Goal: Task Accomplishment & Management: Complete application form

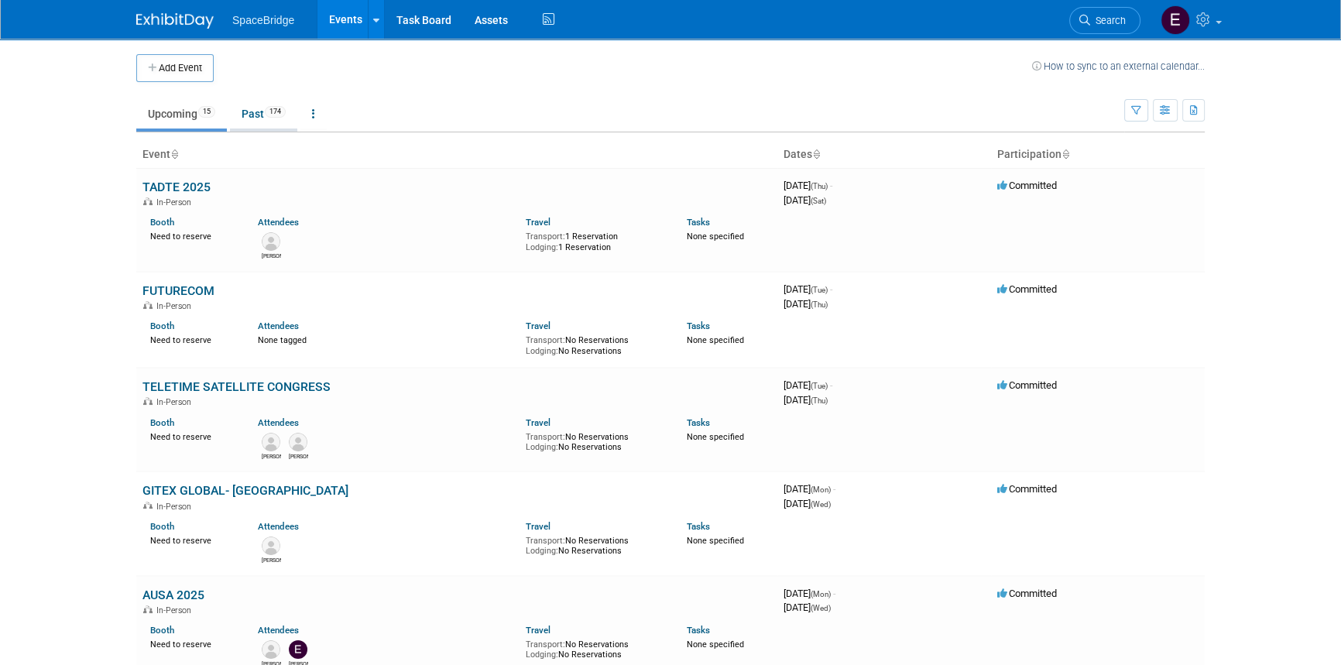
click at [261, 115] on link "Past 174" at bounding box center [263, 113] width 67 height 29
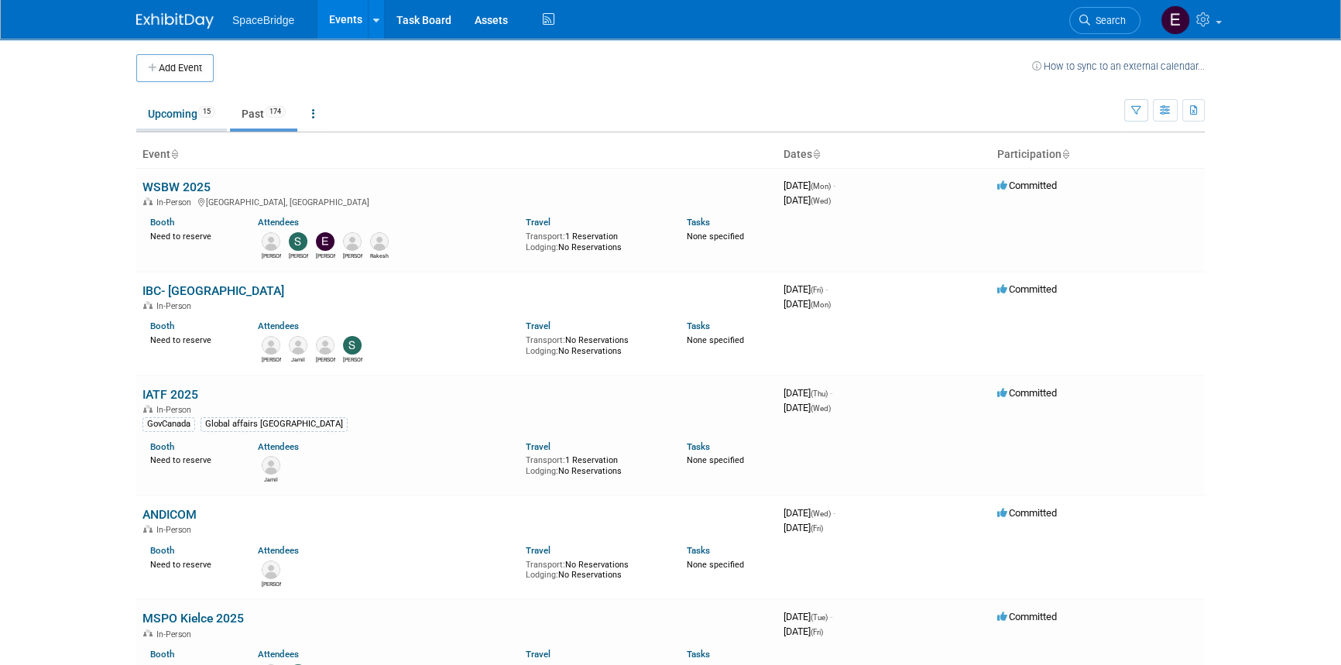
click at [166, 120] on link "Upcoming 15" at bounding box center [181, 113] width 91 height 29
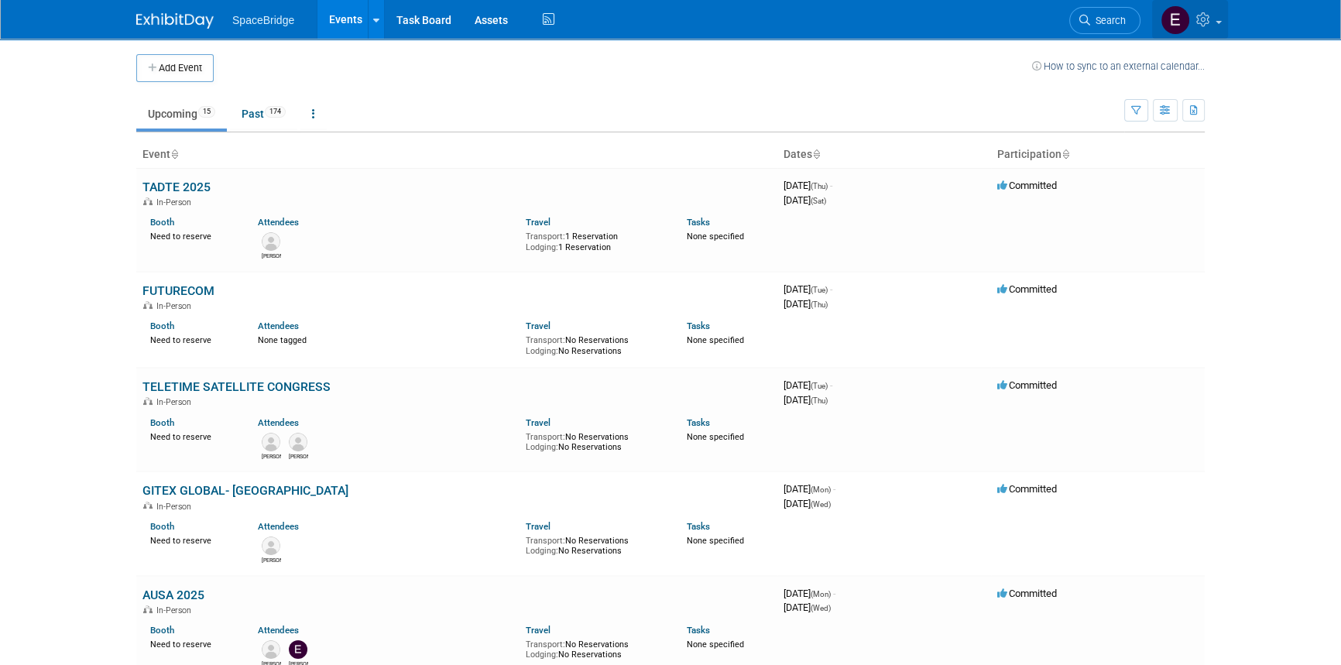
click at [1216, 15] on link at bounding box center [1190, 19] width 76 height 39
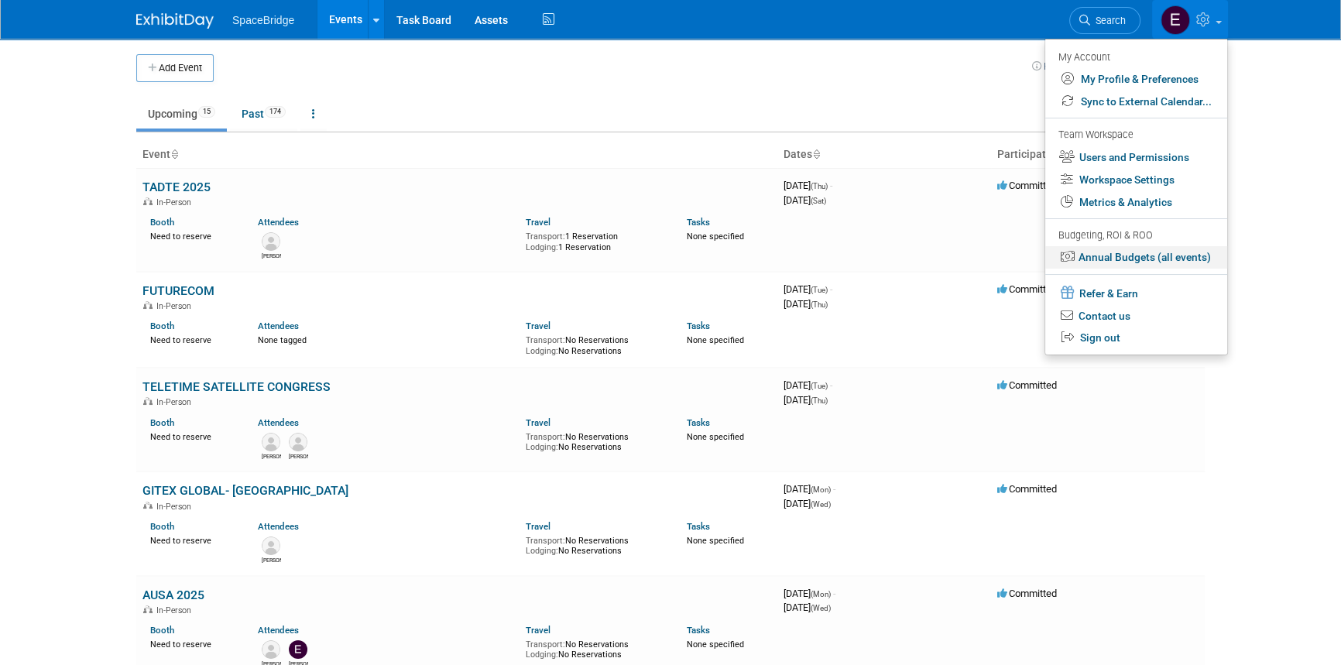
click at [1133, 257] on link "Annual Budgets (all events)" at bounding box center [1136, 257] width 182 height 22
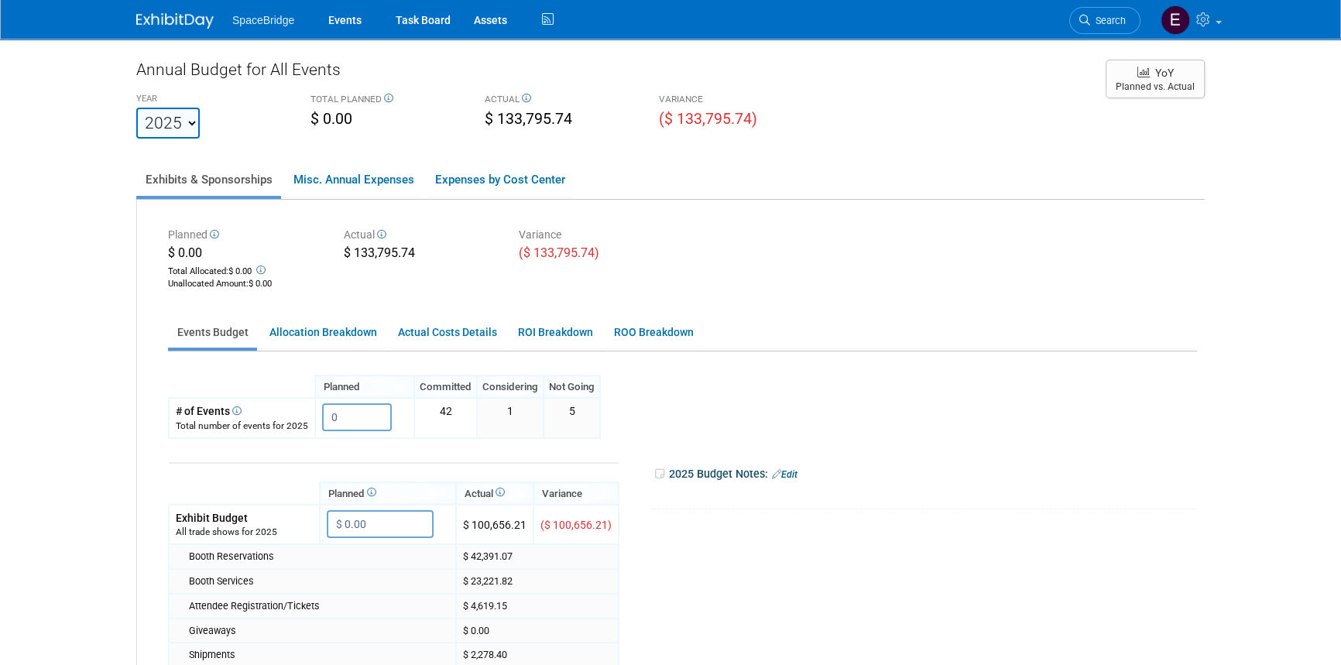
click at [189, 124] on select "2018 2019 2020 2021 2022 2023 2024 2025 2026 2027 2028 2029 2030 2031" at bounding box center [167, 123] width 63 height 31
click at [1185, 314] on div "Planned $ 0.00 Total Allocated: $ 0.00 Unallocated Amount : $ 0.00 Actual $ 133…" at bounding box center [671, 561] width 1068 height 722
click at [354, 416] on input "0" at bounding box center [357, 417] width 70 height 28
click at [380, 518] on input "$ 0.00" at bounding box center [380, 524] width 107 height 28
paste input "248,20"
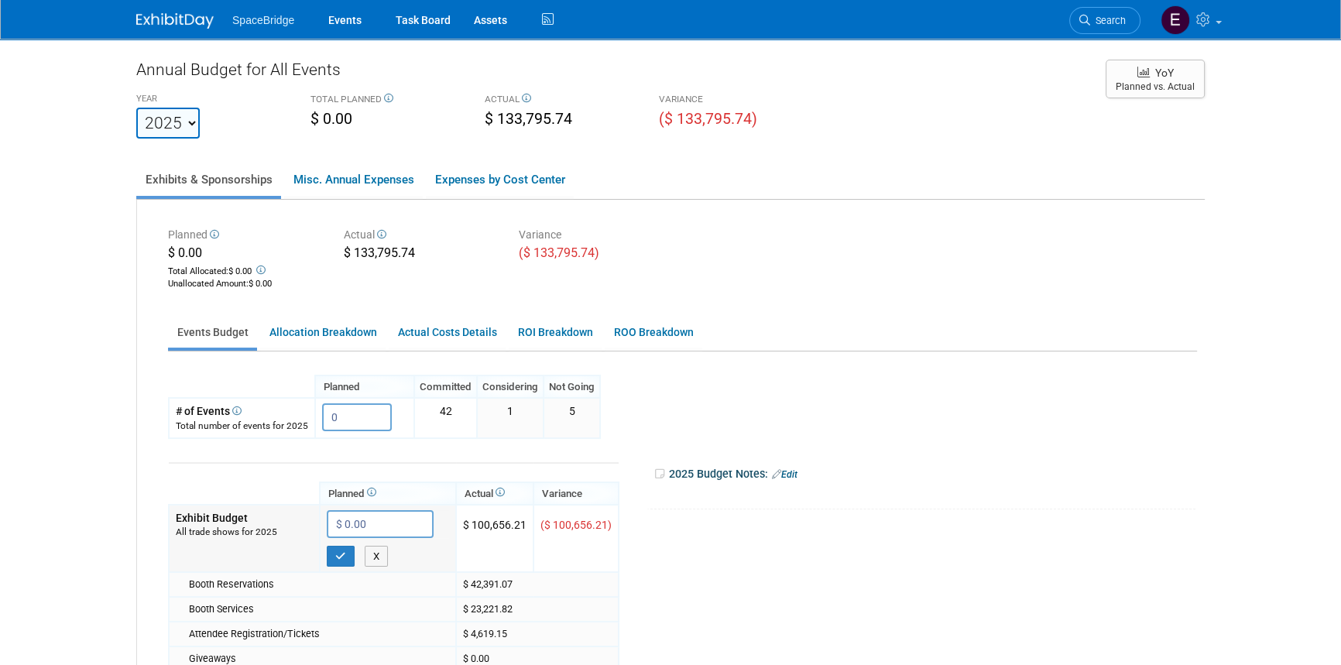
type input "$ 248,200.00"
click at [338, 554] on icon "button" at bounding box center [340, 556] width 11 height 10
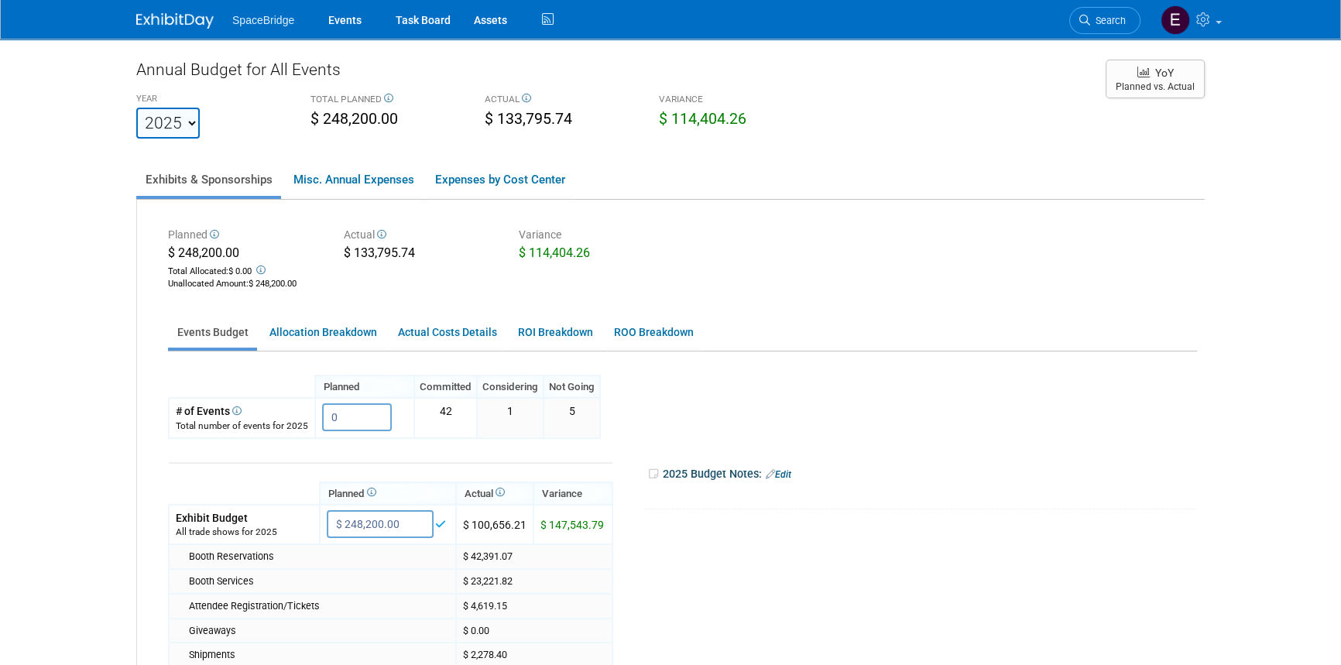
click at [318, 329] on link "Allocation Breakdown" at bounding box center [322, 332] width 125 height 30
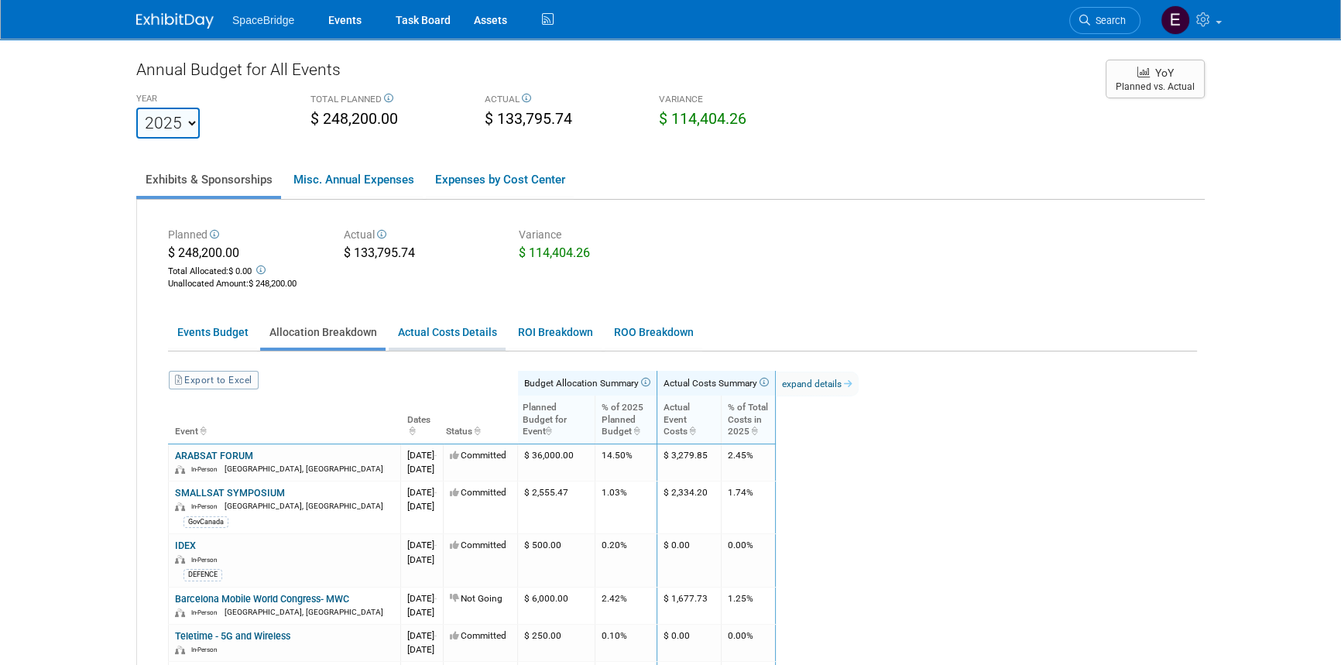
click at [446, 338] on link "Actual Costs Details" at bounding box center [447, 332] width 117 height 30
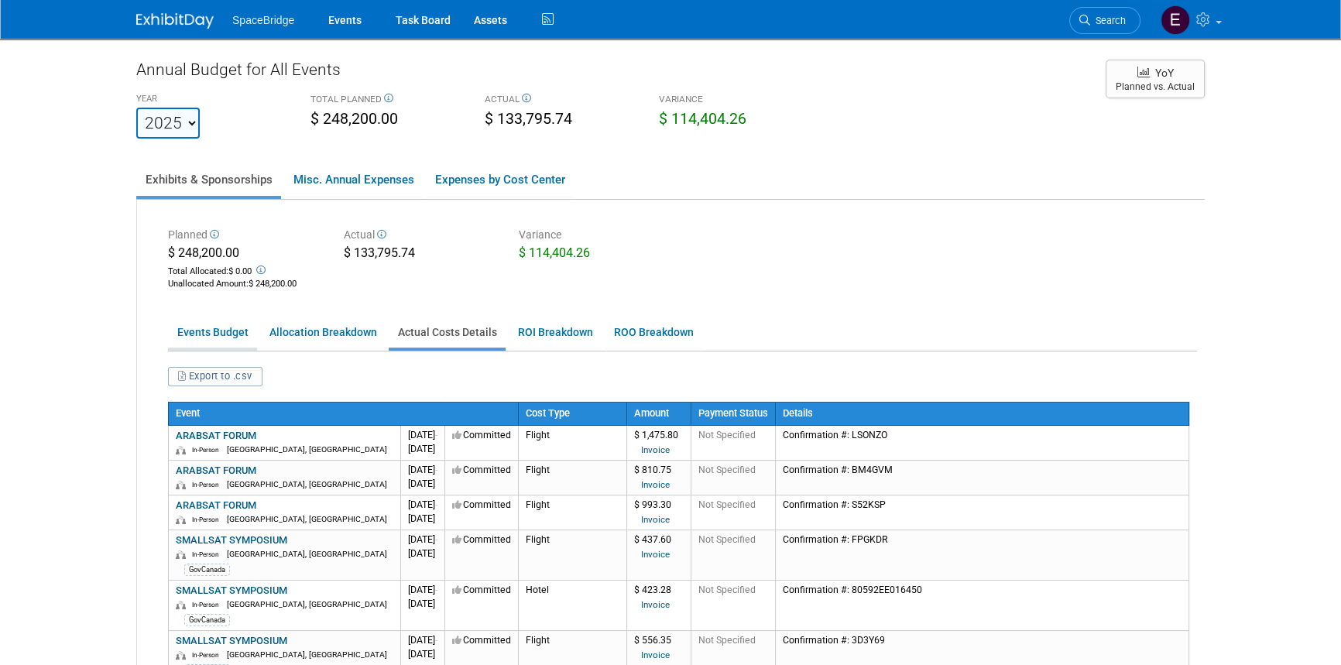
click at [206, 333] on link "Events Budget" at bounding box center [212, 332] width 89 height 30
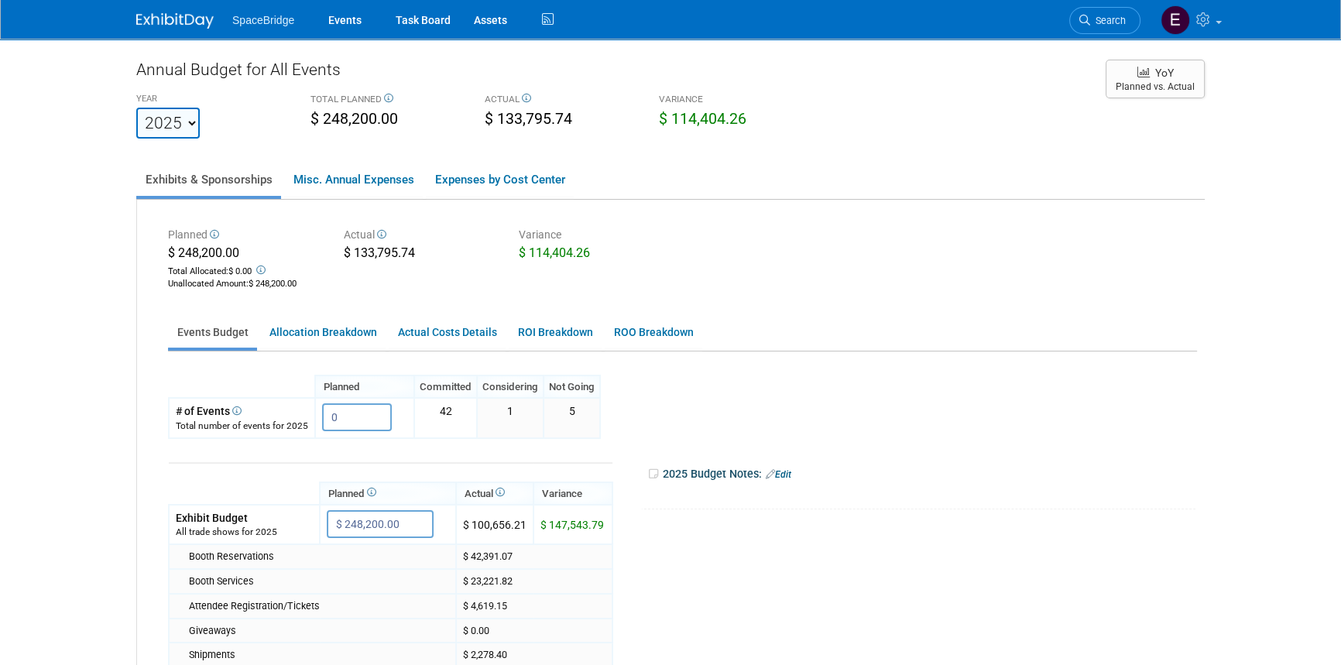
click at [782, 476] on link "Edit" at bounding box center [779, 474] width 26 height 11
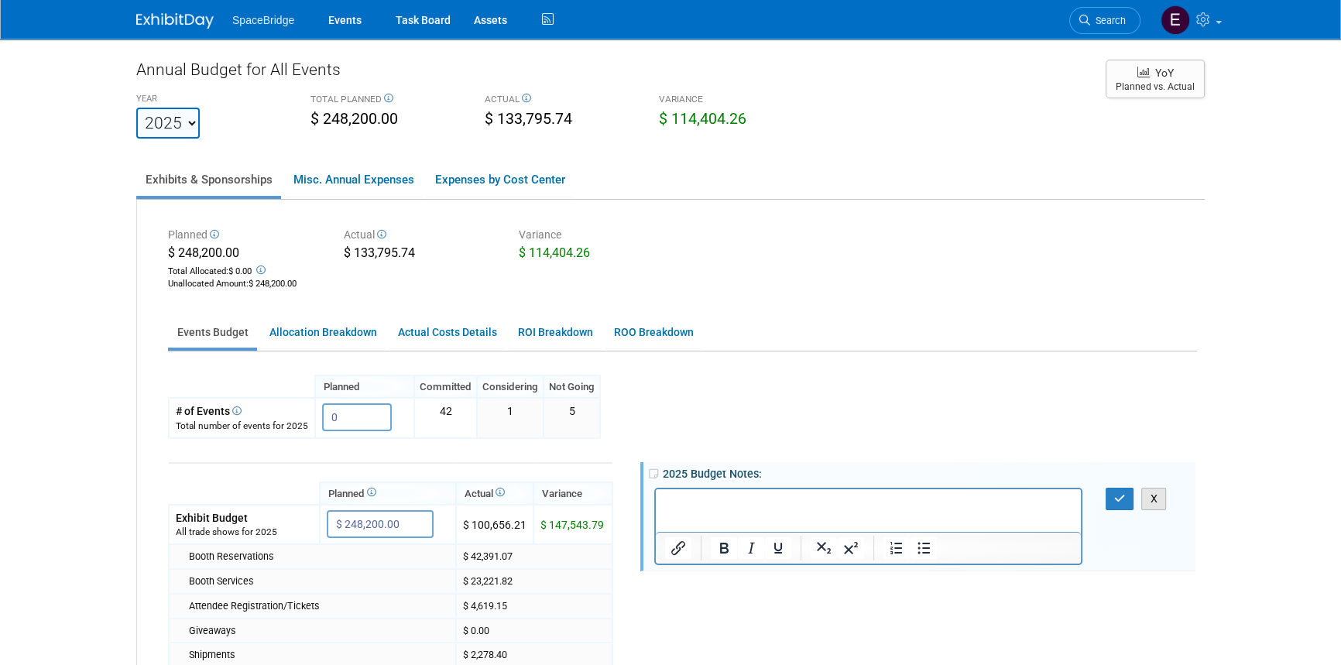
click at [1162, 501] on button "X" at bounding box center [1153, 499] width 25 height 22
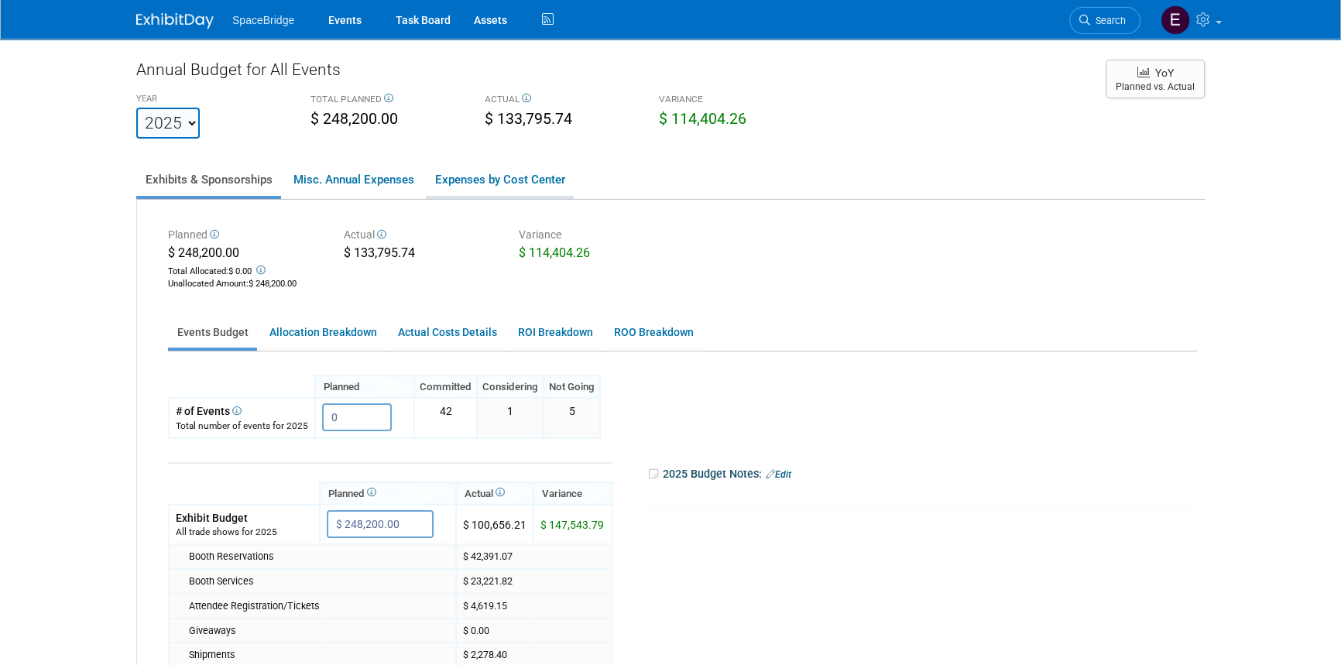
click at [478, 176] on link "Expenses by Cost Center" at bounding box center [500, 179] width 148 height 33
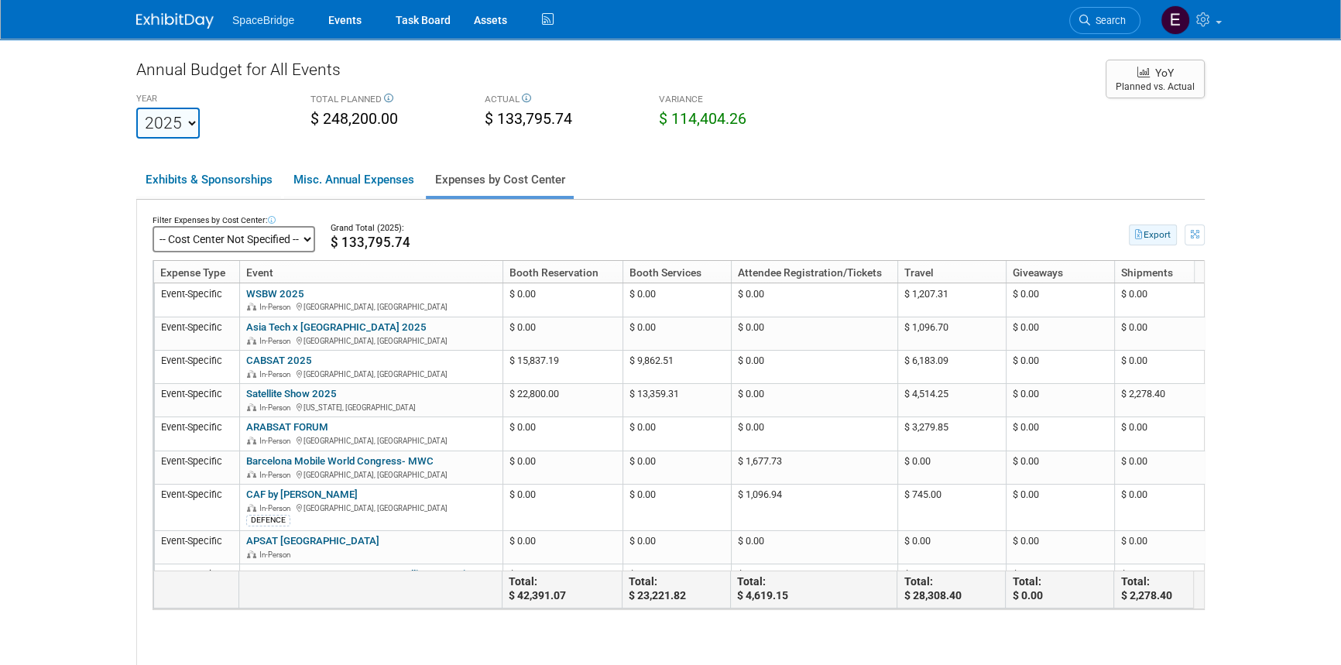
click at [1155, 240] on button "Export" at bounding box center [1153, 235] width 48 height 21
click at [191, 29] on div "SpaceBridge Events Task Board Assets Activity Feed My Account" at bounding box center [670, 19] width 1068 height 39
click at [188, 16] on img at bounding box center [174, 20] width 77 height 15
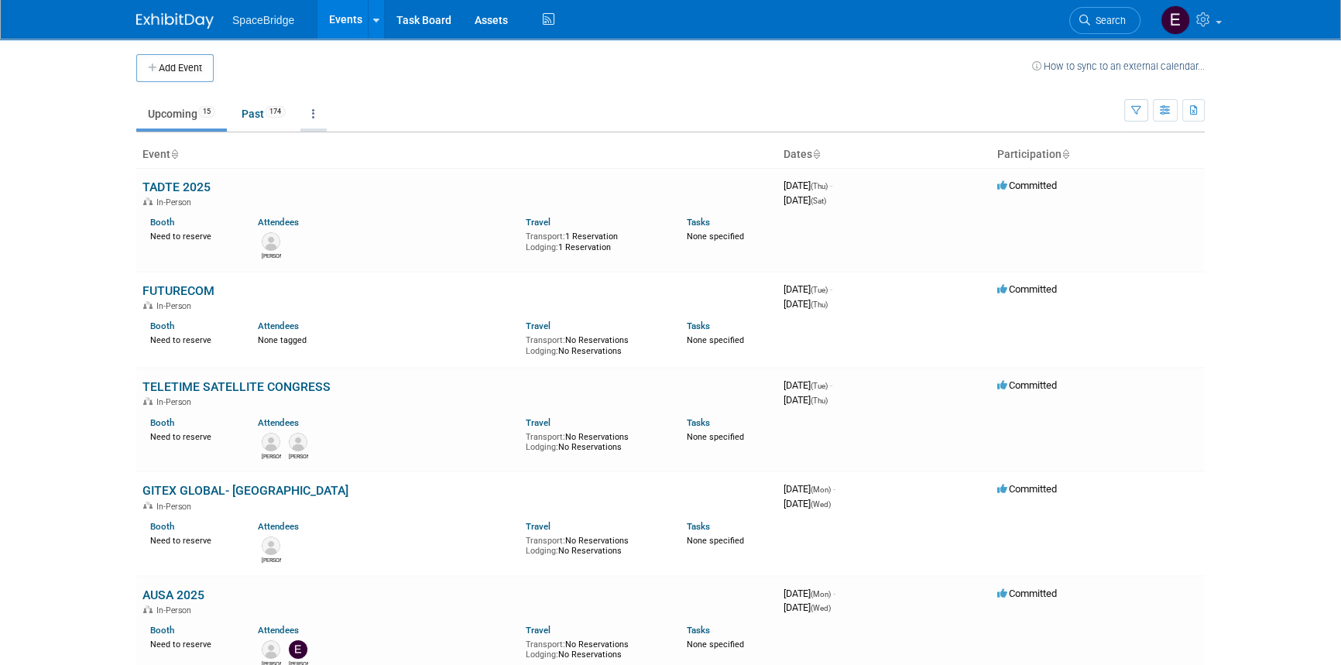
click at [314, 110] on link at bounding box center [313, 113] width 26 height 29
click at [348, 142] on link "All Events 189 Past and Upcoming" at bounding box center [361, 149] width 123 height 34
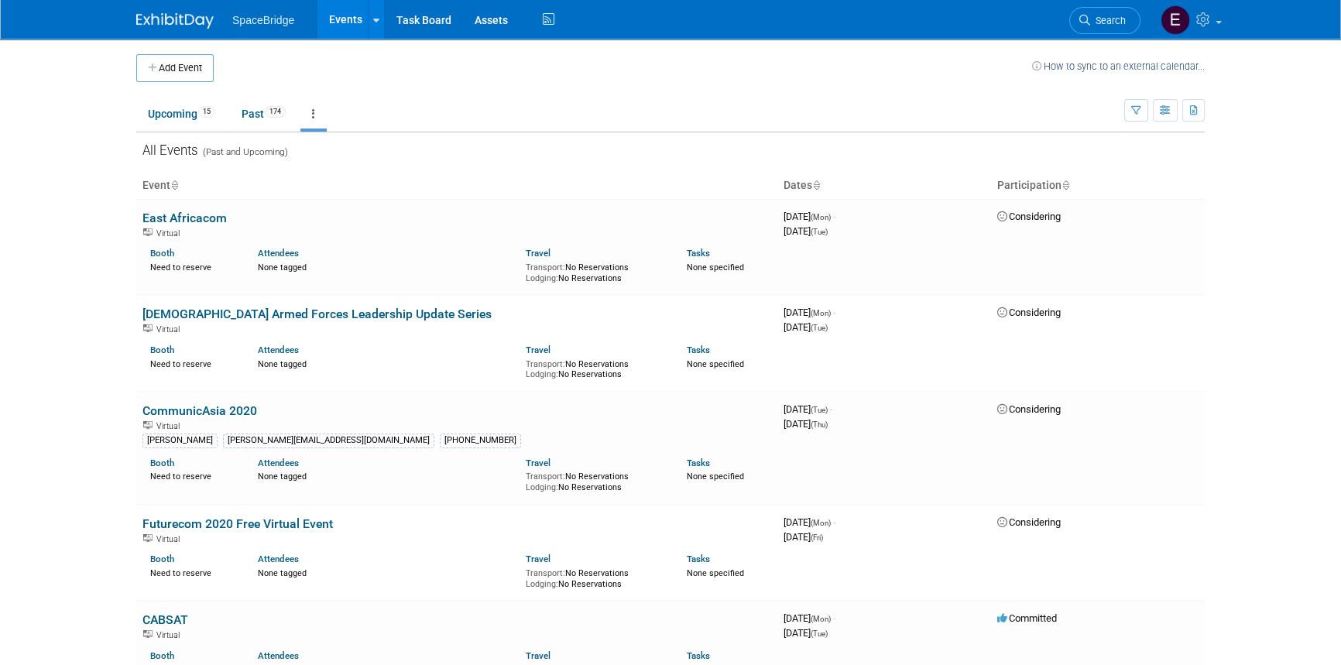
click at [315, 117] on icon at bounding box center [313, 113] width 3 height 11
click at [355, 179] on link "Grouped Annually Events grouped by year" at bounding box center [361, 183] width 123 height 34
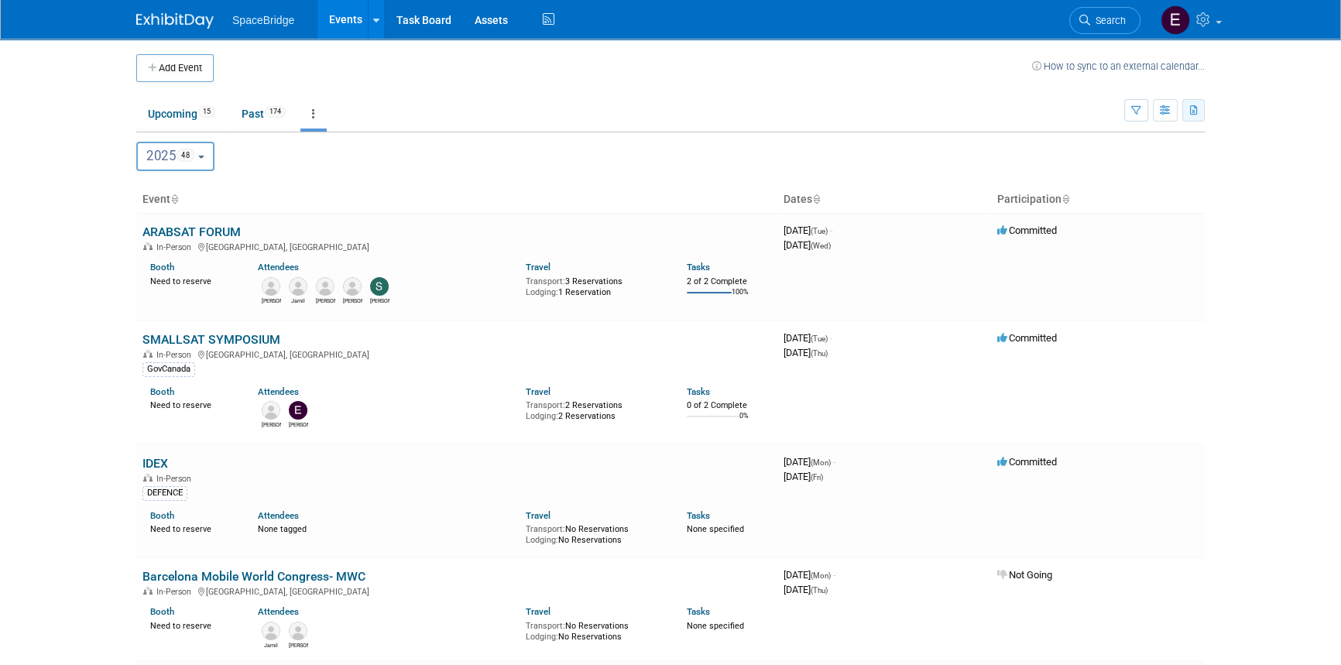
click at [1194, 115] on button "button" at bounding box center [1193, 110] width 22 height 22
click at [1092, 162] on link "Export Current View (48 Events)" at bounding box center [1108, 160] width 168 height 22
click at [1253, 259] on body "SpaceBridge Events Add Event Bulk Upload Events Shareable Event Boards Recently…" at bounding box center [670, 332] width 1341 height 665
click at [1193, 113] on icon "button" at bounding box center [1194, 111] width 9 height 10
click at [1083, 183] on span "(189 Events)" at bounding box center [1105, 184] width 53 height 11
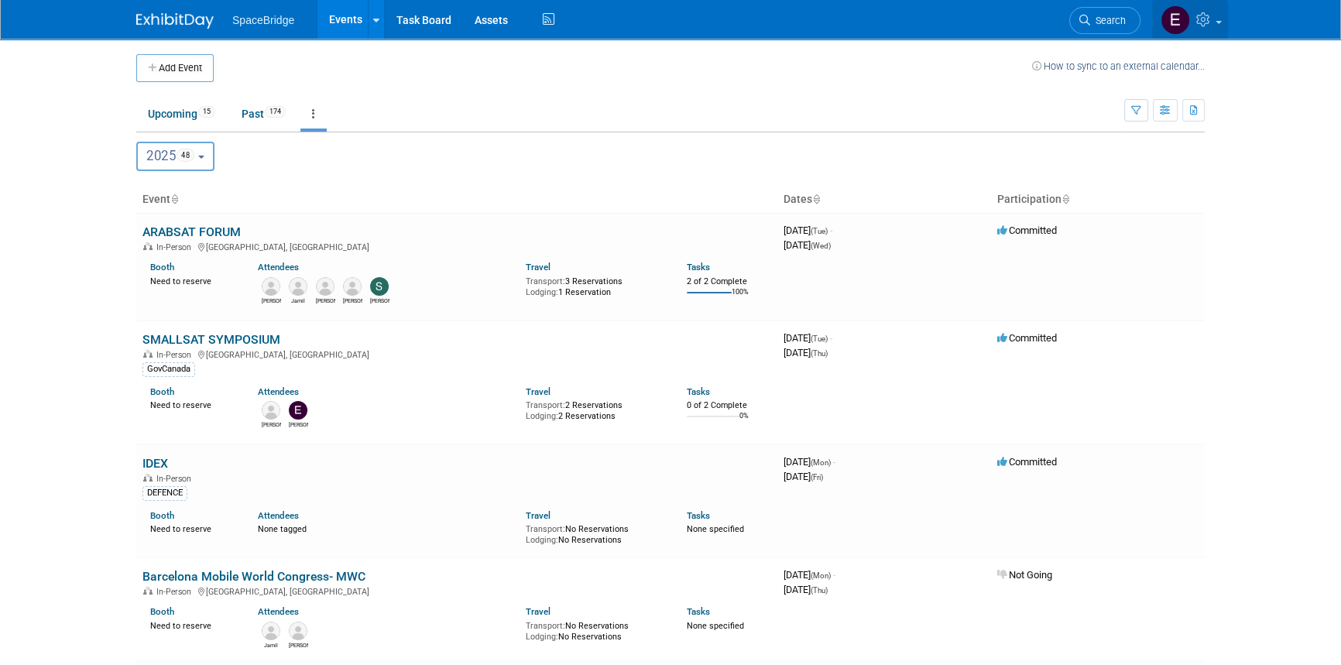
click at [1215, 22] on link at bounding box center [1190, 19] width 76 height 39
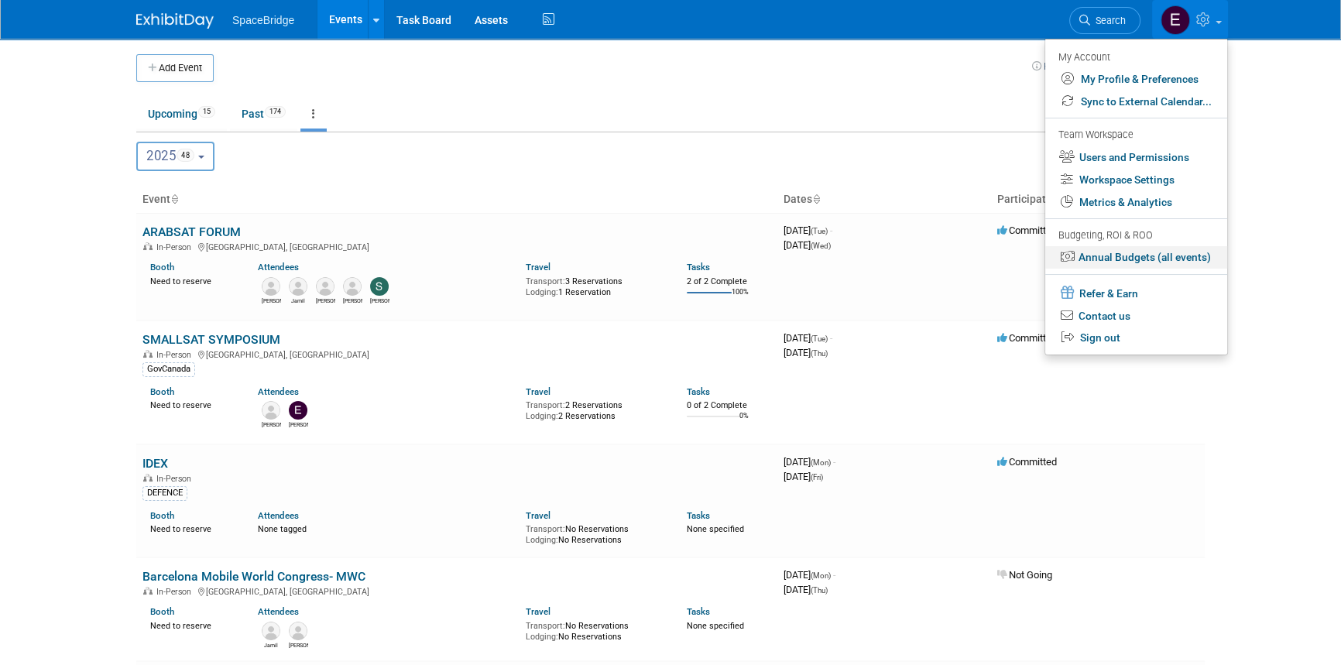
click at [1130, 259] on link "Annual Budgets (all events)" at bounding box center [1136, 257] width 182 height 22
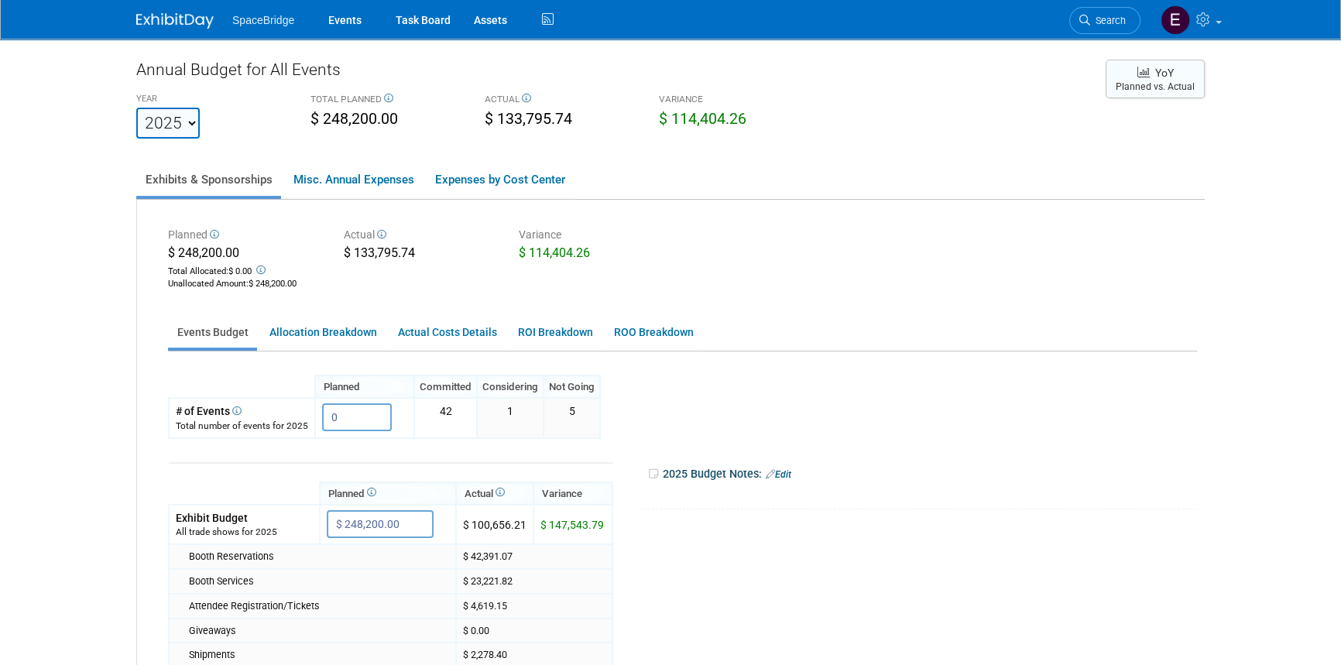
click at [1157, 71] on span "YoY" at bounding box center [1164, 73] width 19 height 12
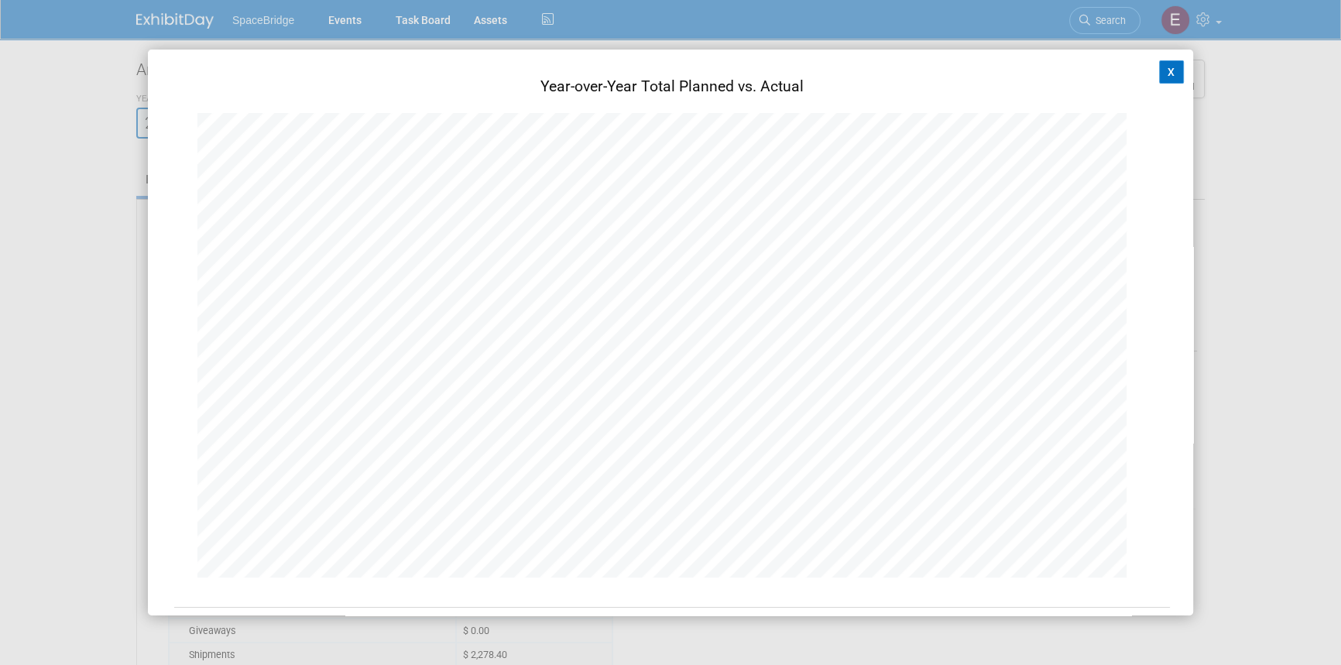
click at [1159, 74] on button "X" at bounding box center [1171, 71] width 25 height 23
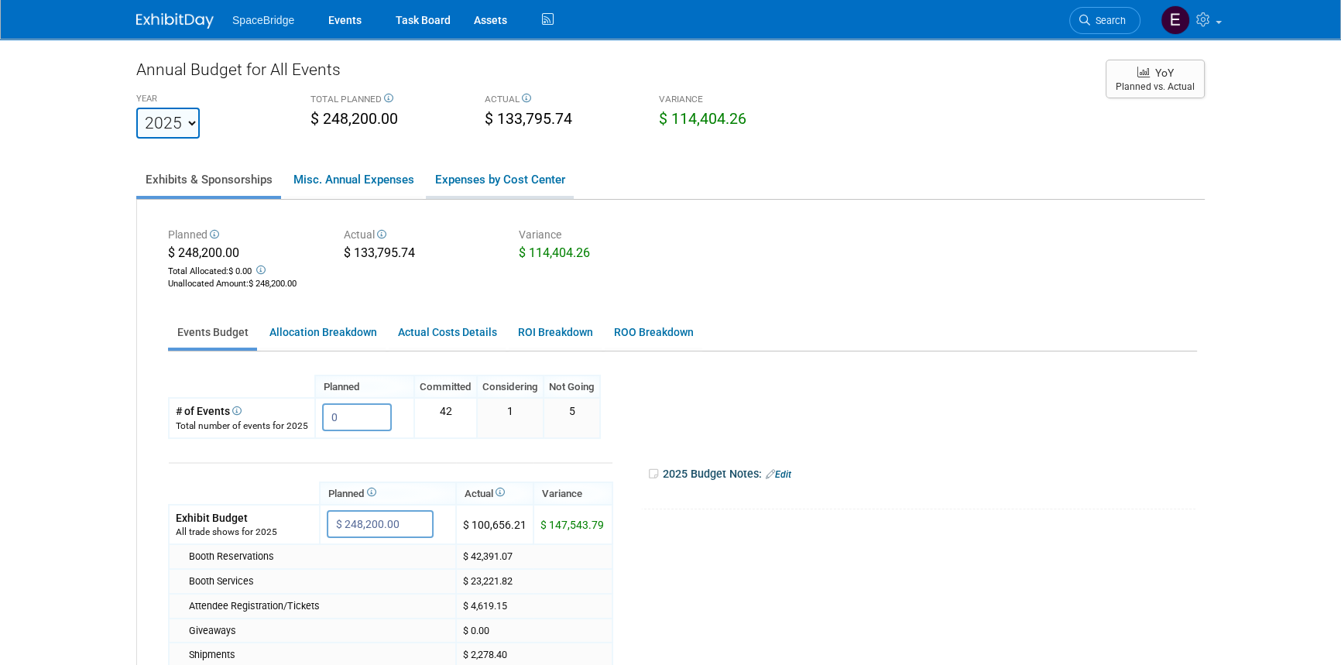
click at [488, 178] on link "Expenses by Cost Center" at bounding box center [500, 179] width 148 height 33
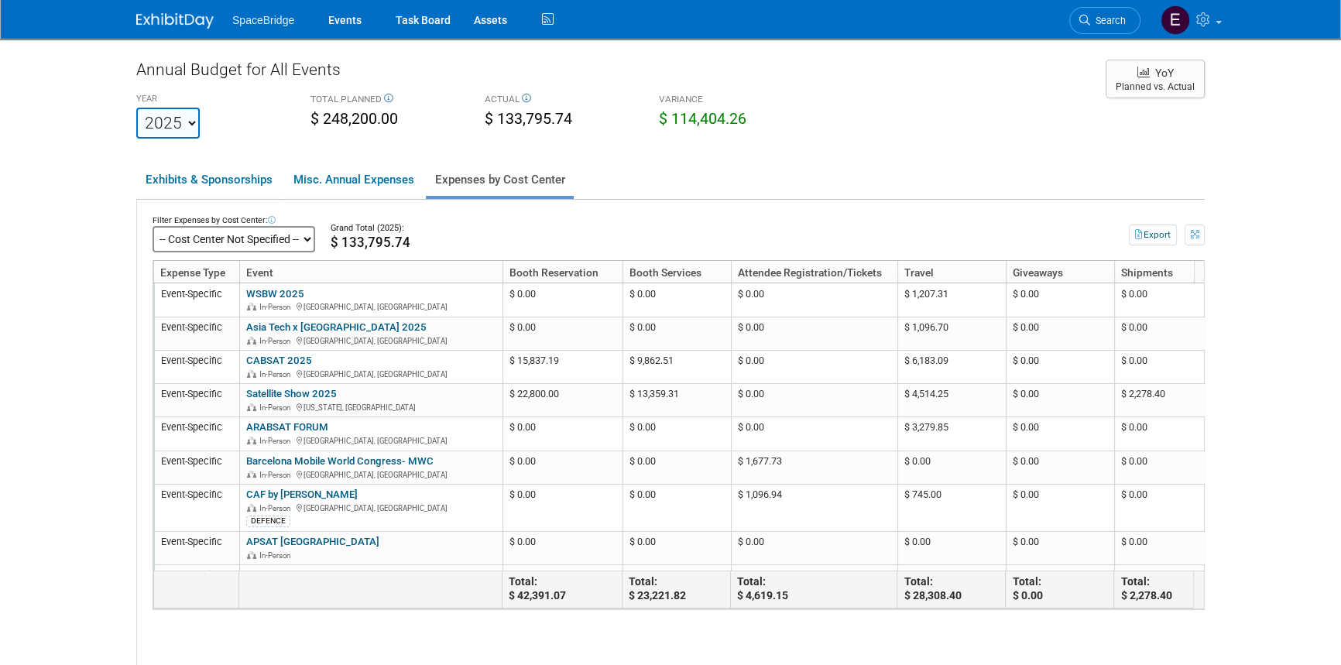
click at [304, 244] on select "-- Cost Center Not Specified --" at bounding box center [234, 239] width 163 height 26
click at [394, 174] on link "Misc. Annual Expenses" at bounding box center [353, 179] width 139 height 33
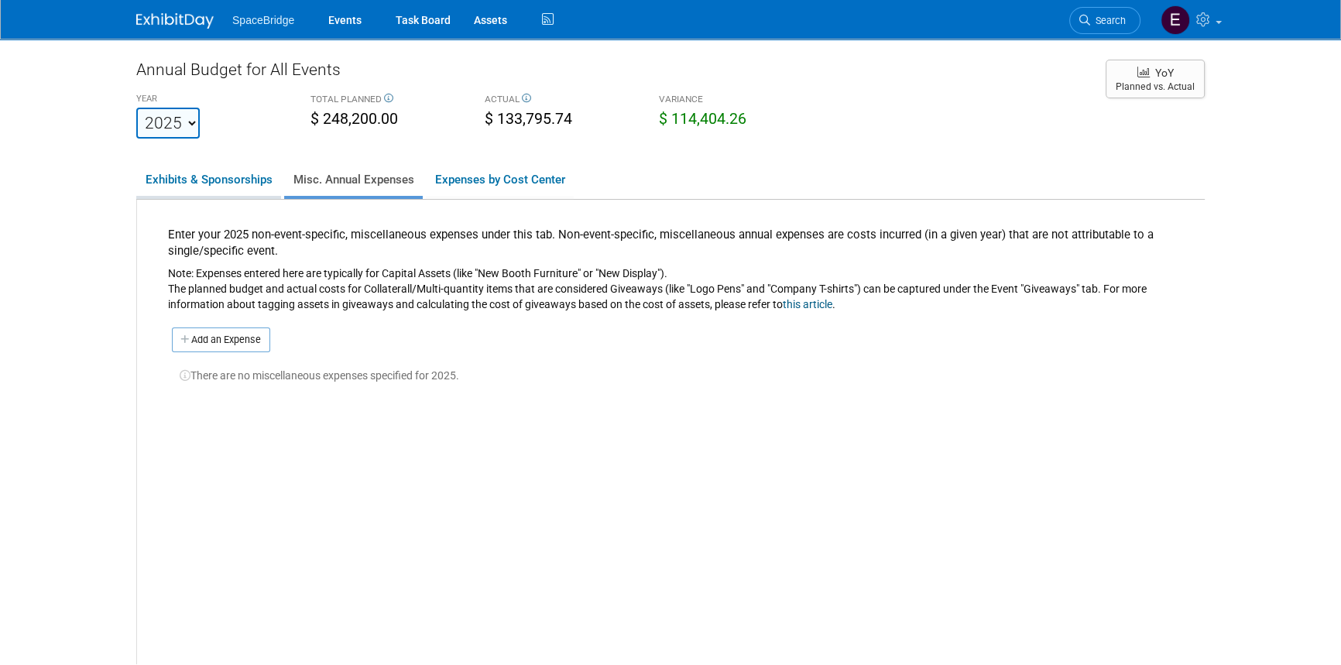
click at [212, 170] on link "Exhibits & Sponsorships" at bounding box center [208, 179] width 145 height 33
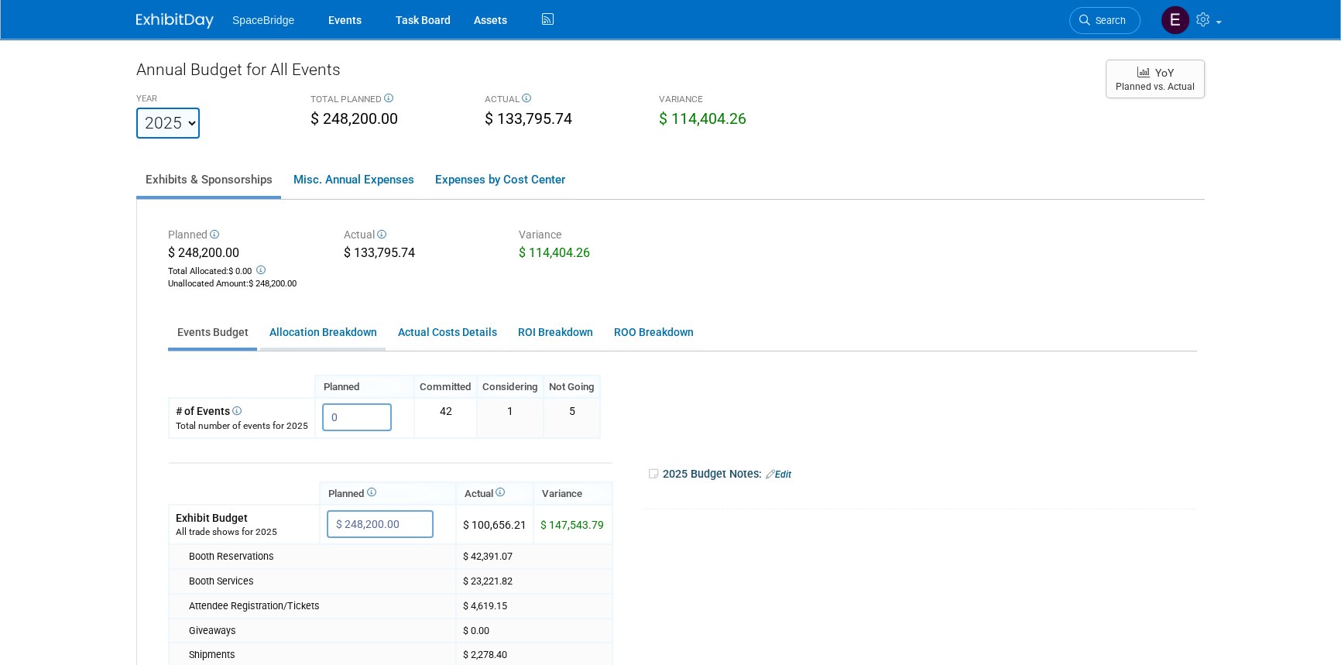
click at [321, 332] on link "Allocation Breakdown" at bounding box center [322, 332] width 125 height 30
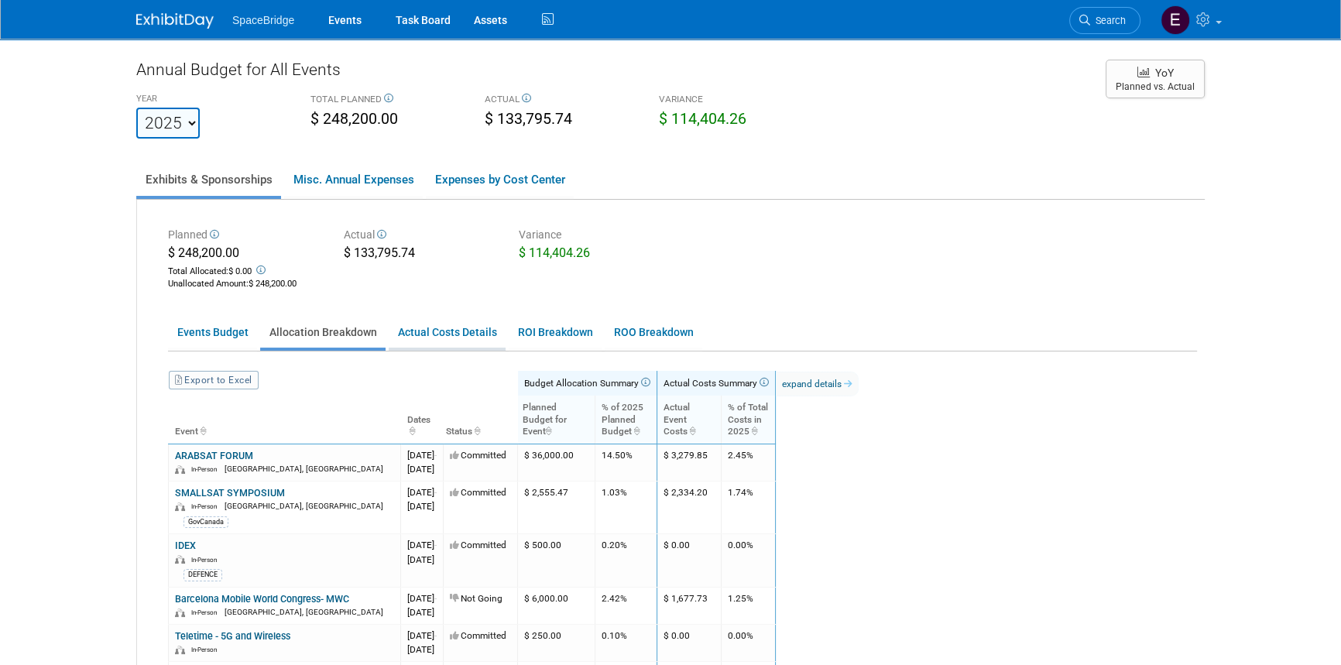
click at [433, 332] on link "Actual Costs Details" at bounding box center [447, 332] width 117 height 30
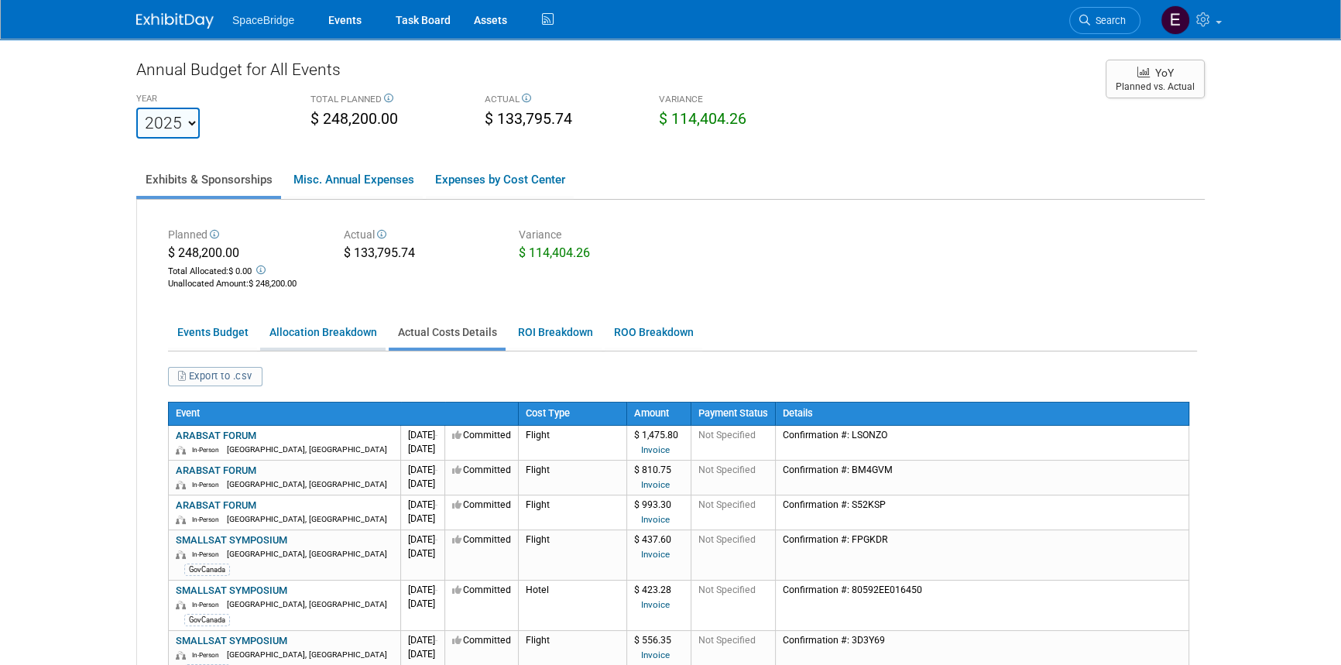
click at [345, 326] on link "Allocation Breakdown" at bounding box center [322, 332] width 125 height 30
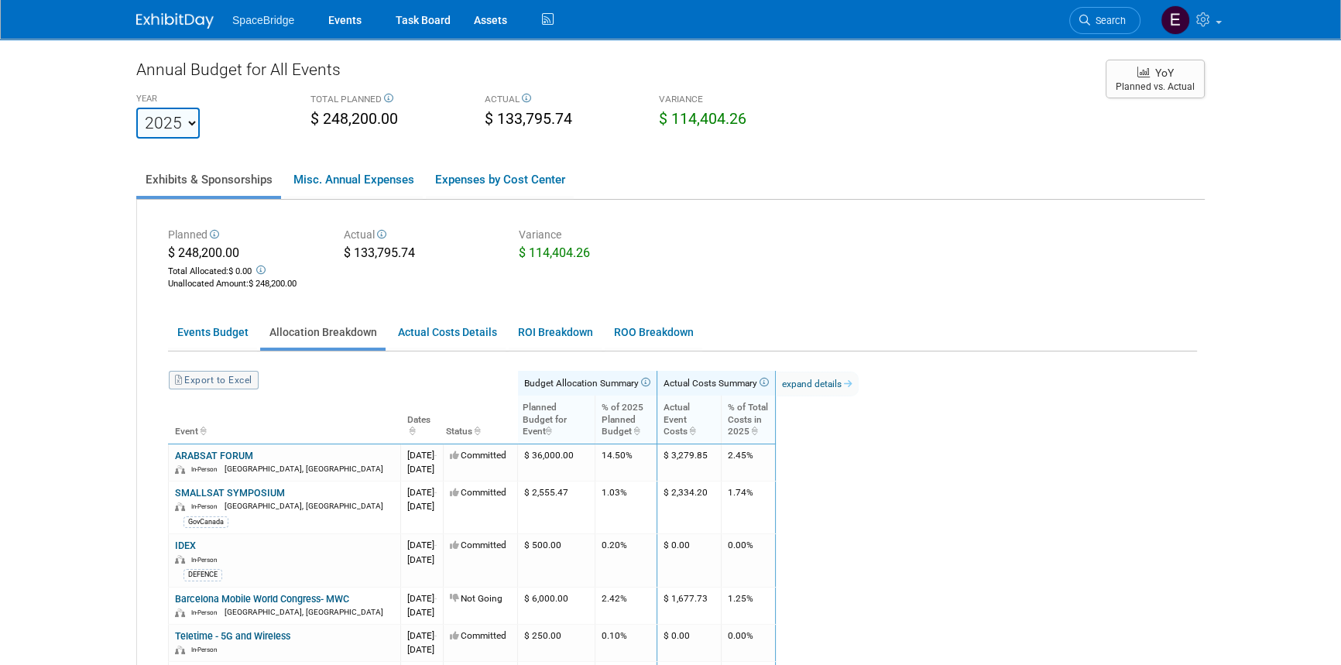
click at [225, 380] on link "Export to Excel" at bounding box center [214, 380] width 90 height 19
click at [163, 17] on img at bounding box center [174, 20] width 77 height 15
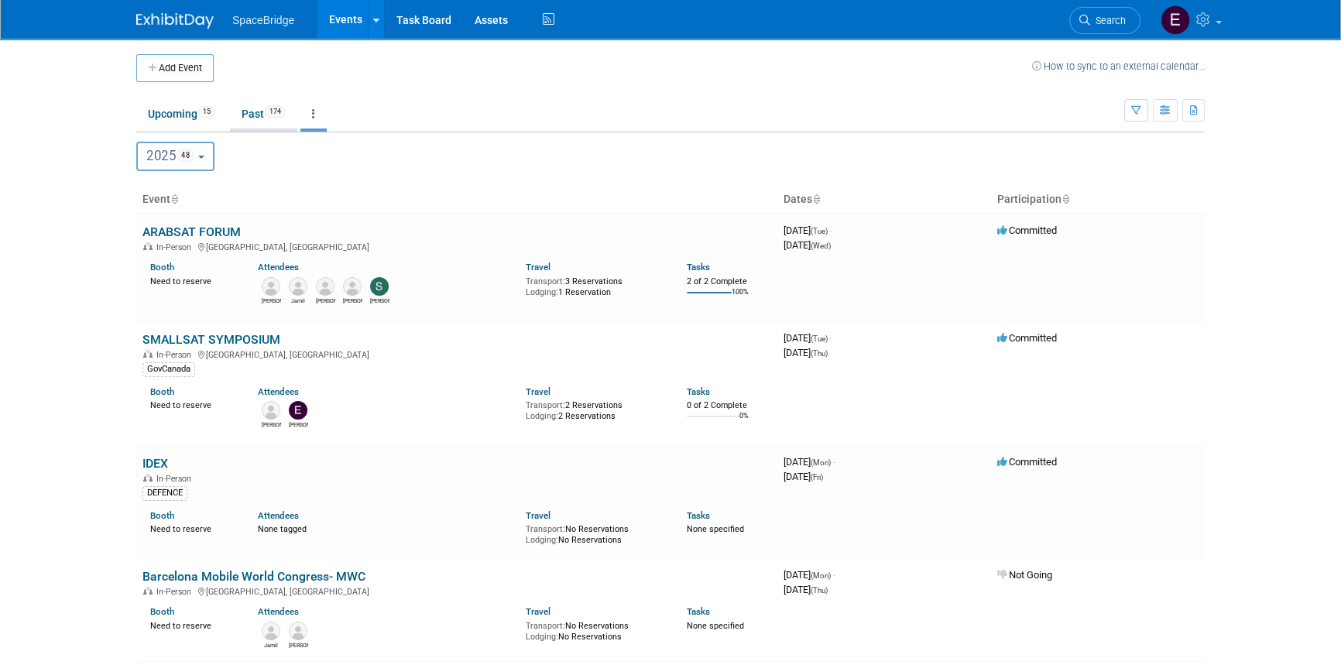
click at [252, 115] on link "Past 174" at bounding box center [263, 113] width 67 height 29
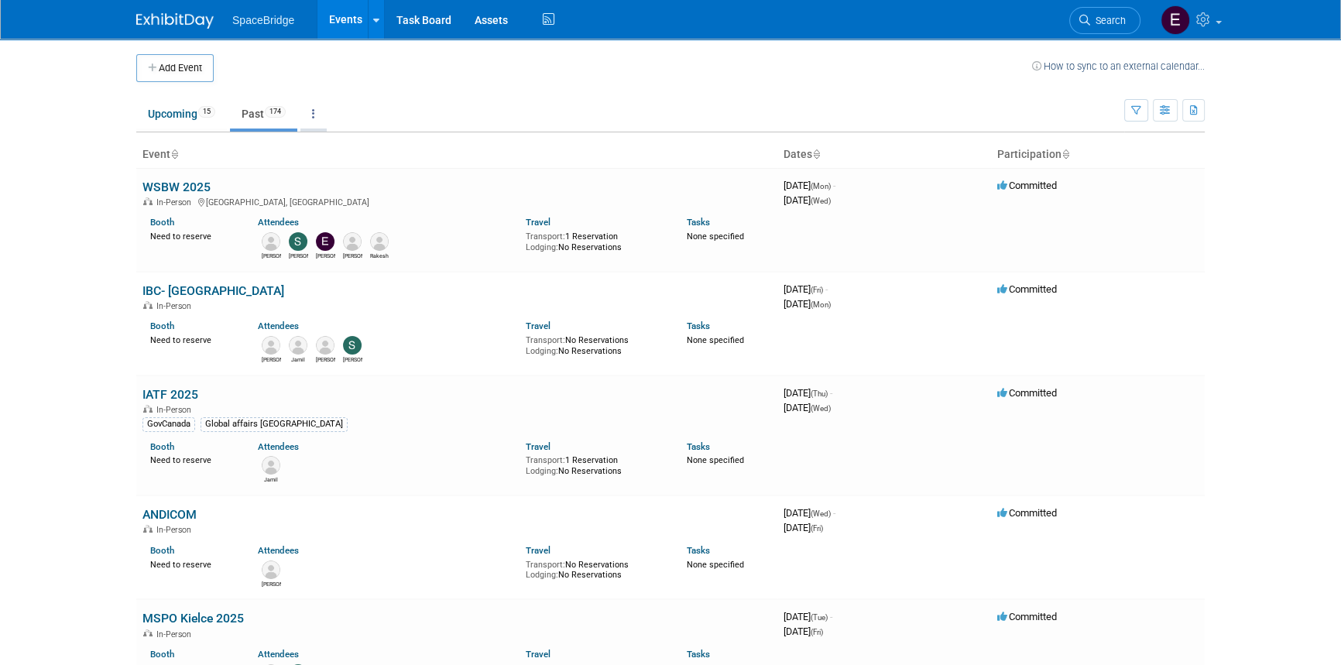
click at [315, 118] on icon at bounding box center [313, 113] width 3 height 11
click at [366, 182] on link "Grouped Annually Events grouped by year" at bounding box center [361, 183] width 123 height 34
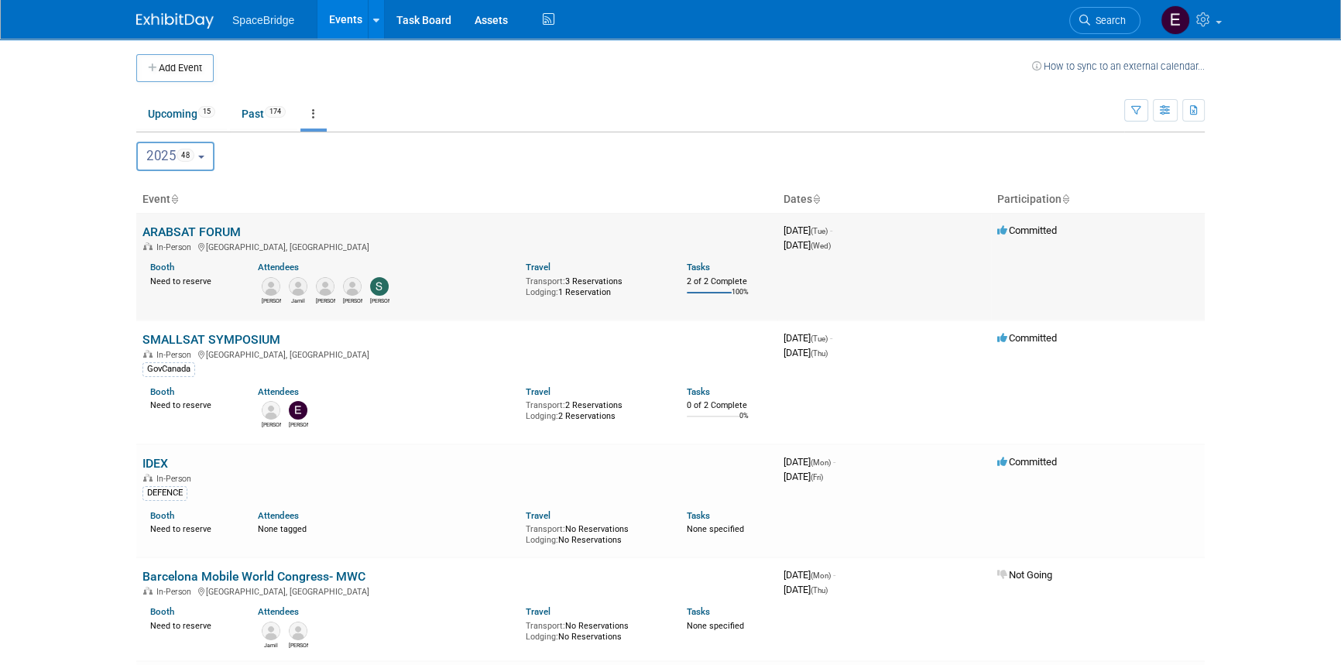
click at [209, 232] on link "ARABSAT FORUM" at bounding box center [191, 232] width 98 height 15
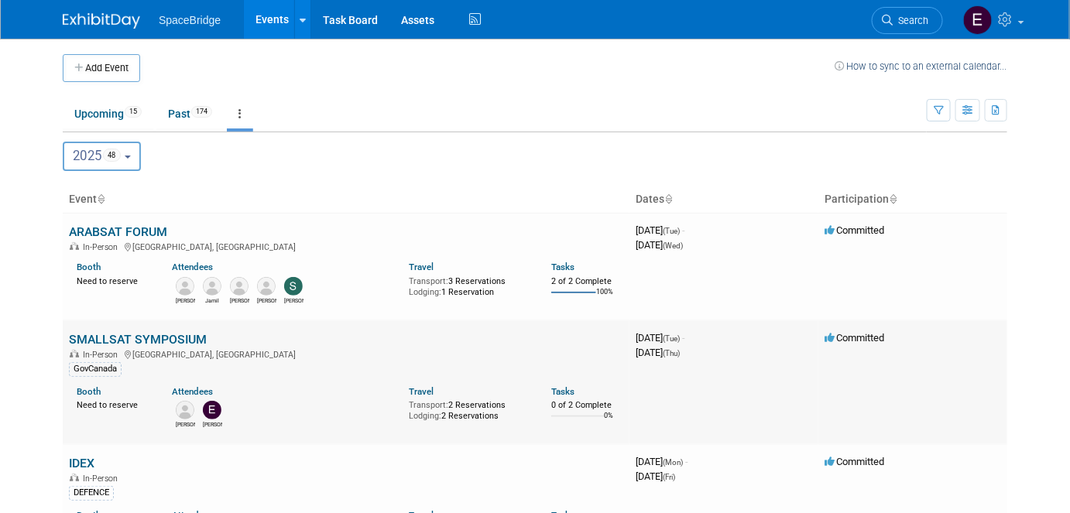
click at [153, 333] on link "SMALLSAT SYMPOSIUM" at bounding box center [138, 339] width 138 height 15
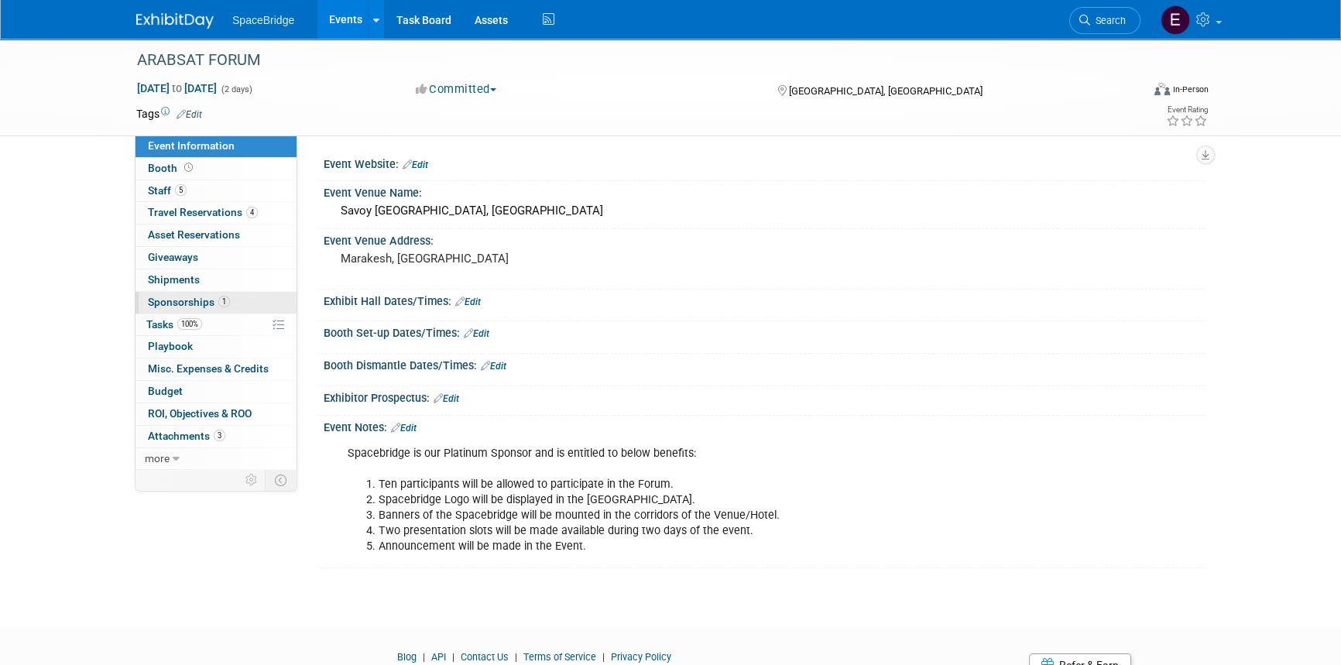
click at [193, 302] on span "Sponsorships 1" at bounding box center [189, 302] width 82 height 12
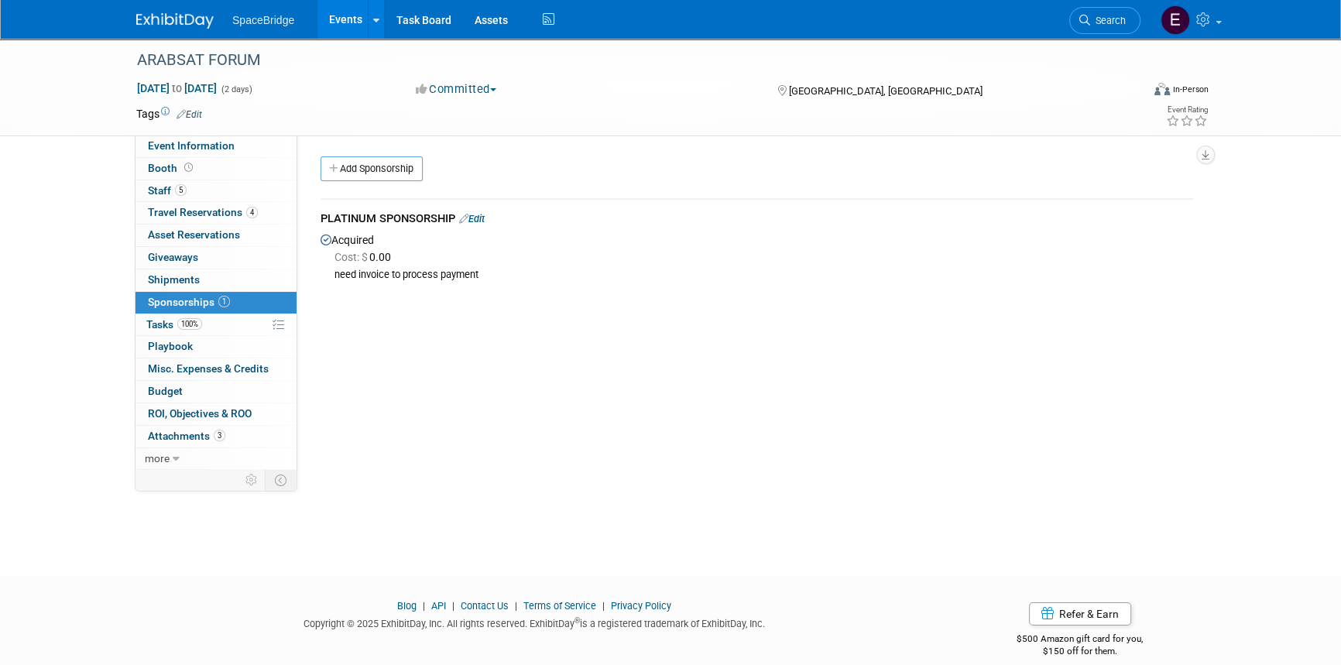
click at [479, 215] on link "Edit" at bounding box center [472, 219] width 26 height 12
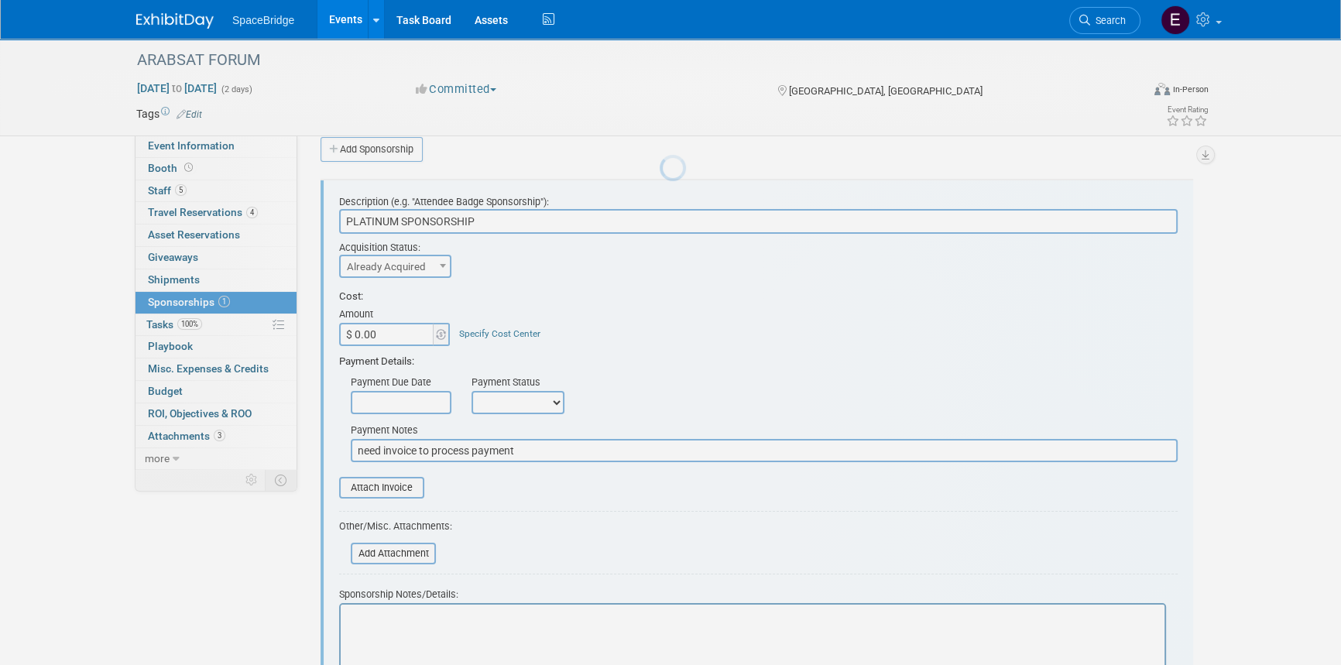
scroll to position [23, 0]
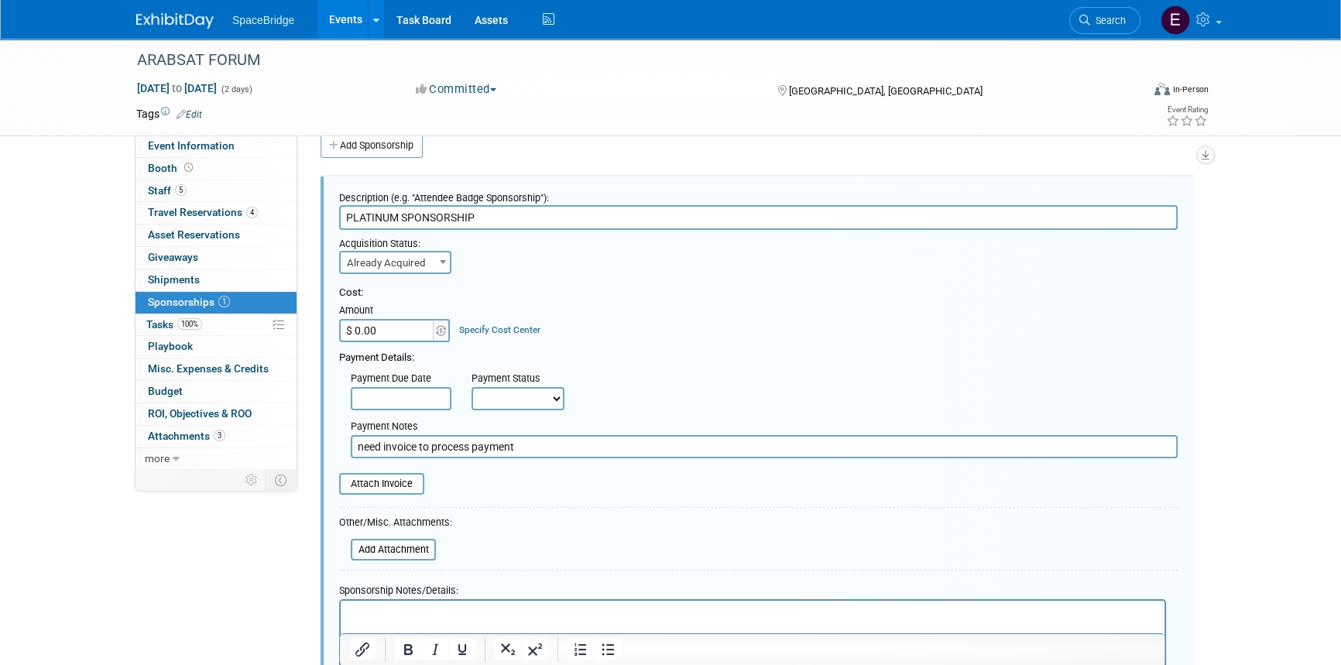
click at [410, 335] on input "$ 0.00" at bounding box center [387, 330] width 97 height 23
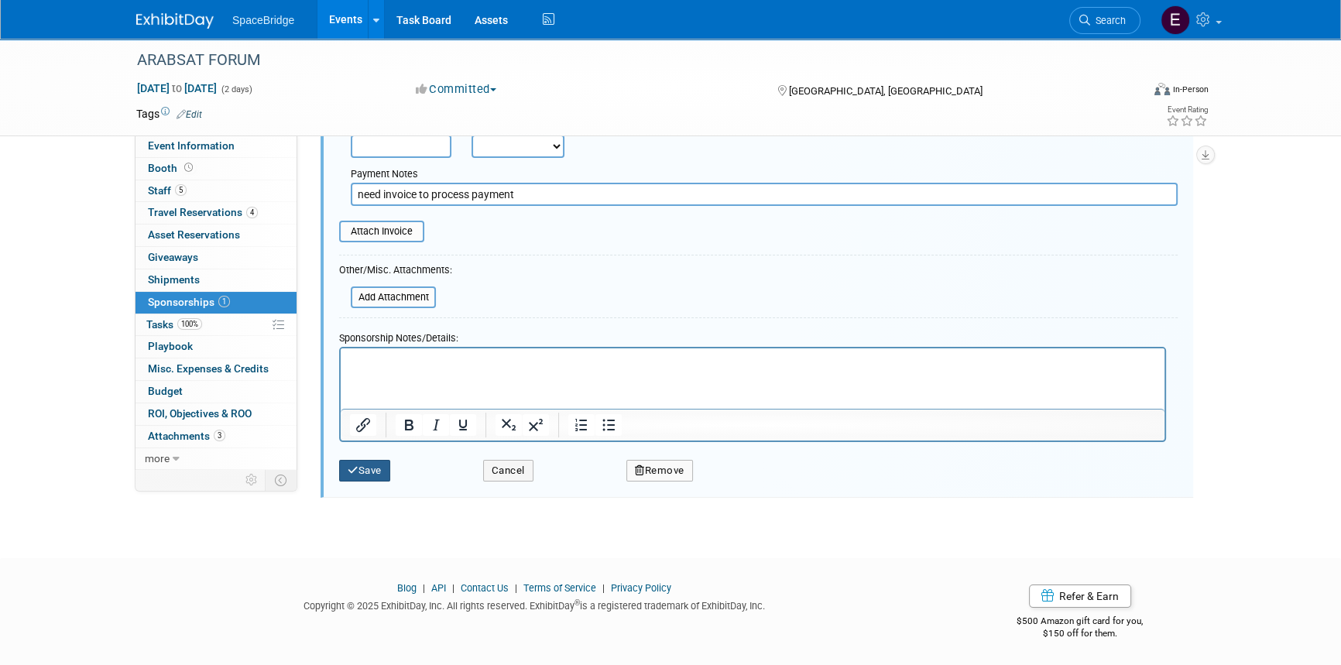
type input "$ 30,000.00"
drag, startPoint x: 380, startPoint y: 468, endPoint x: 482, endPoint y: 478, distance: 102.7
click at [379, 468] on button "Save" at bounding box center [364, 471] width 51 height 22
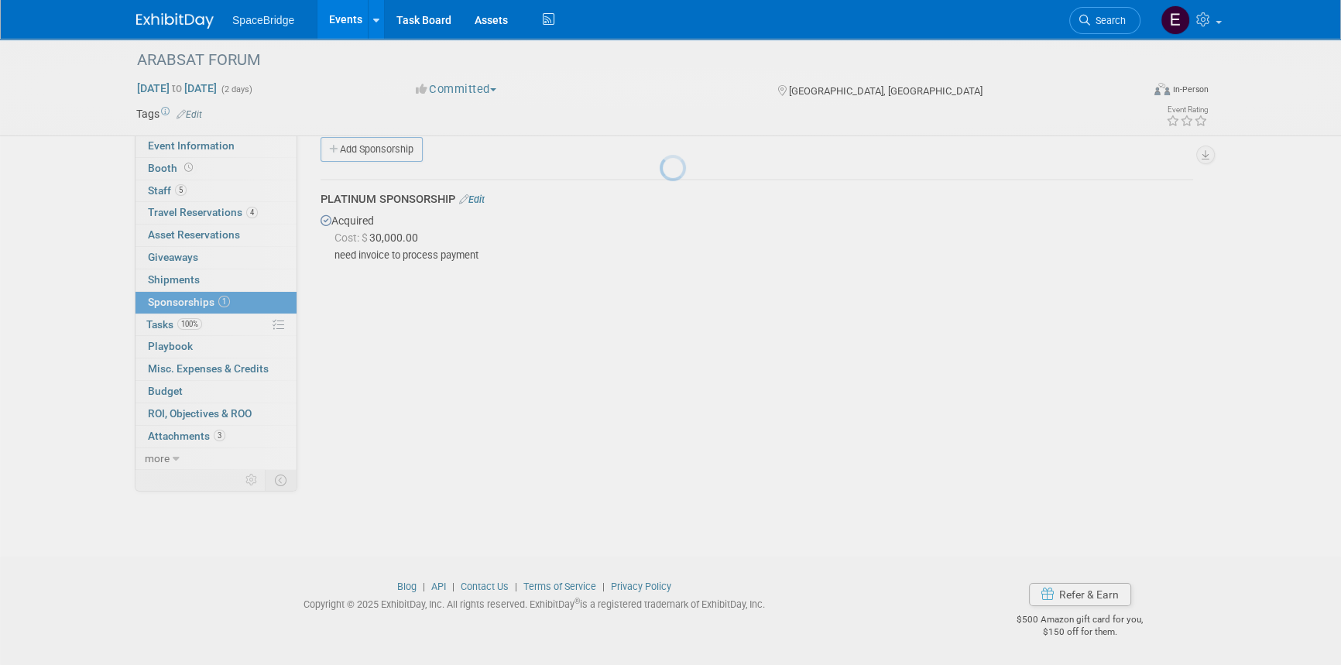
scroll to position [19, 0]
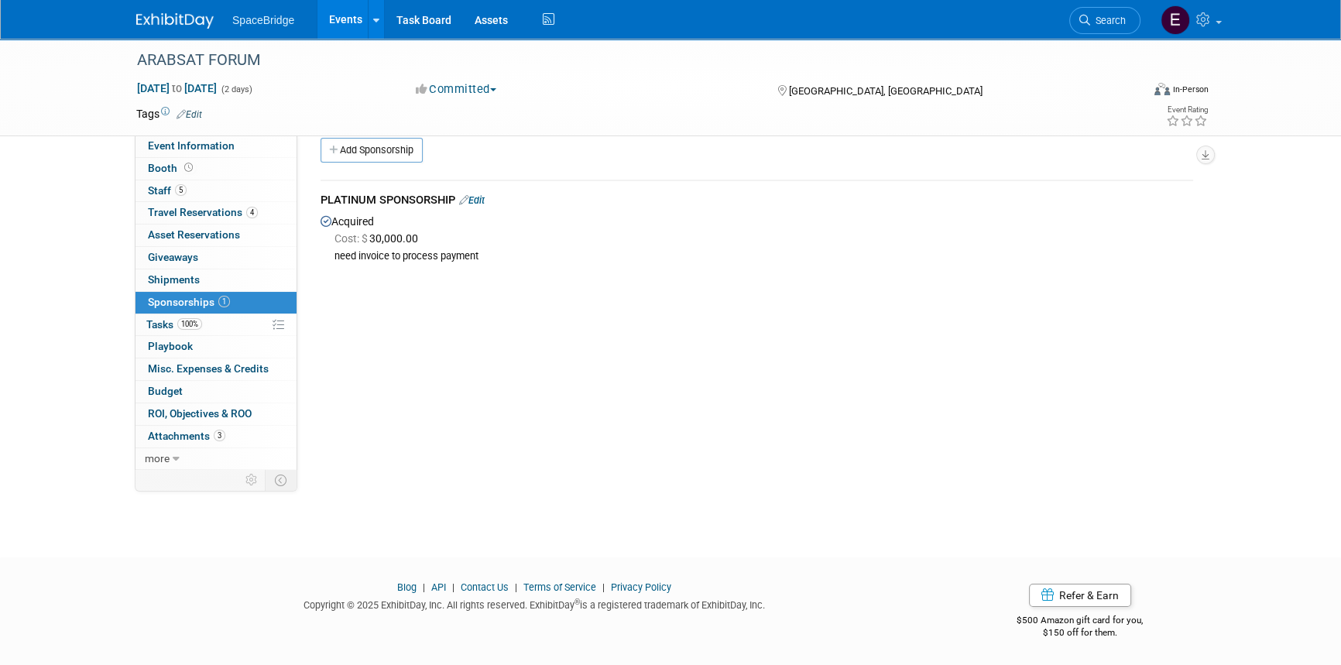
drag, startPoint x: 488, startPoint y: 197, endPoint x: 489, endPoint y: 210, distance: 12.4
click at [485, 197] on link "Edit" at bounding box center [472, 200] width 26 height 12
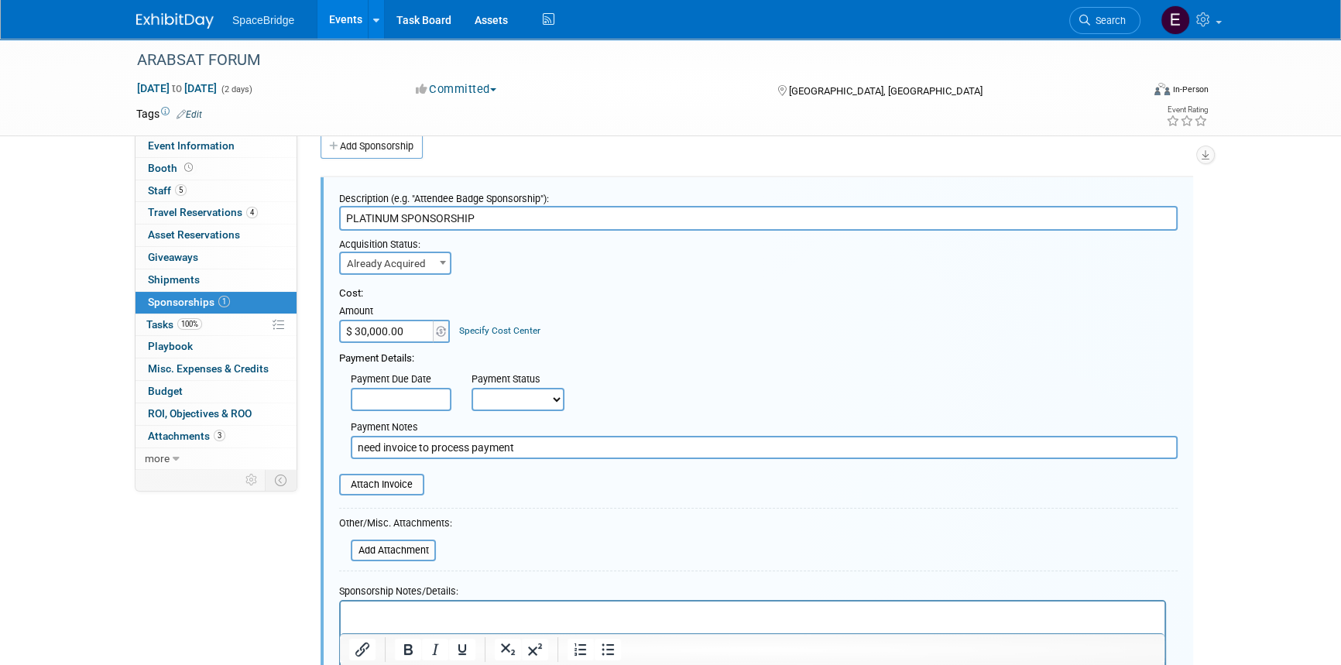
scroll to position [23, 0]
click at [550, 394] on select "Not Paid Yet Partially Paid Paid in Full" at bounding box center [517, 398] width 93 height 23
select select "1"
click at [471, 387] on select "Not Paid Yet Partially Paid Paid in Full" at bounding box center [517, 398] width 93 height 23
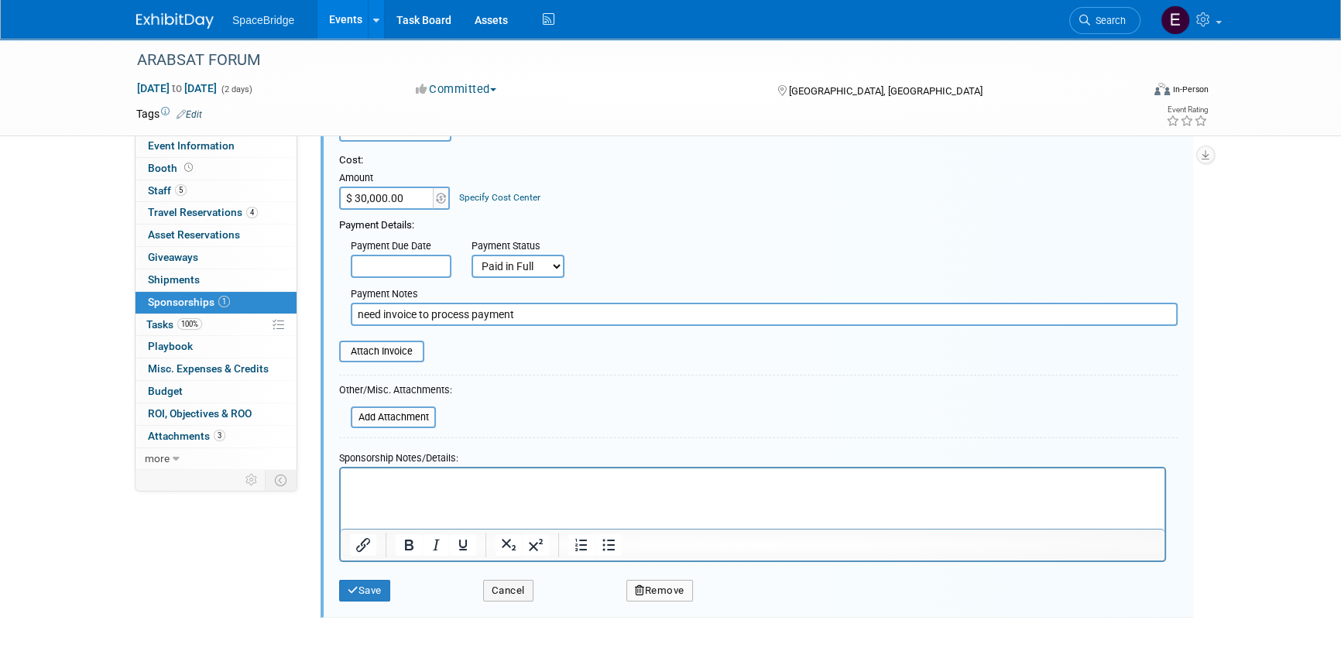
scroll to position [163, 0]
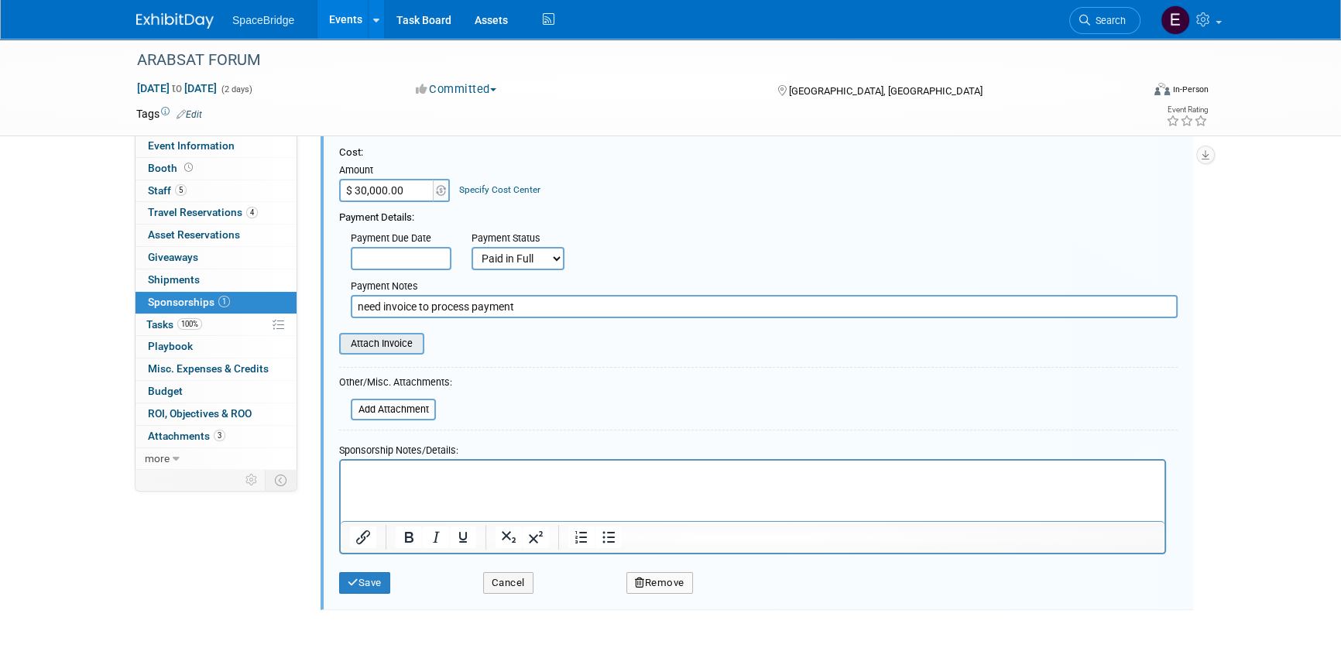
click at [399, 341] on input "file" at bounding box center [330, 343] width 184 height 19
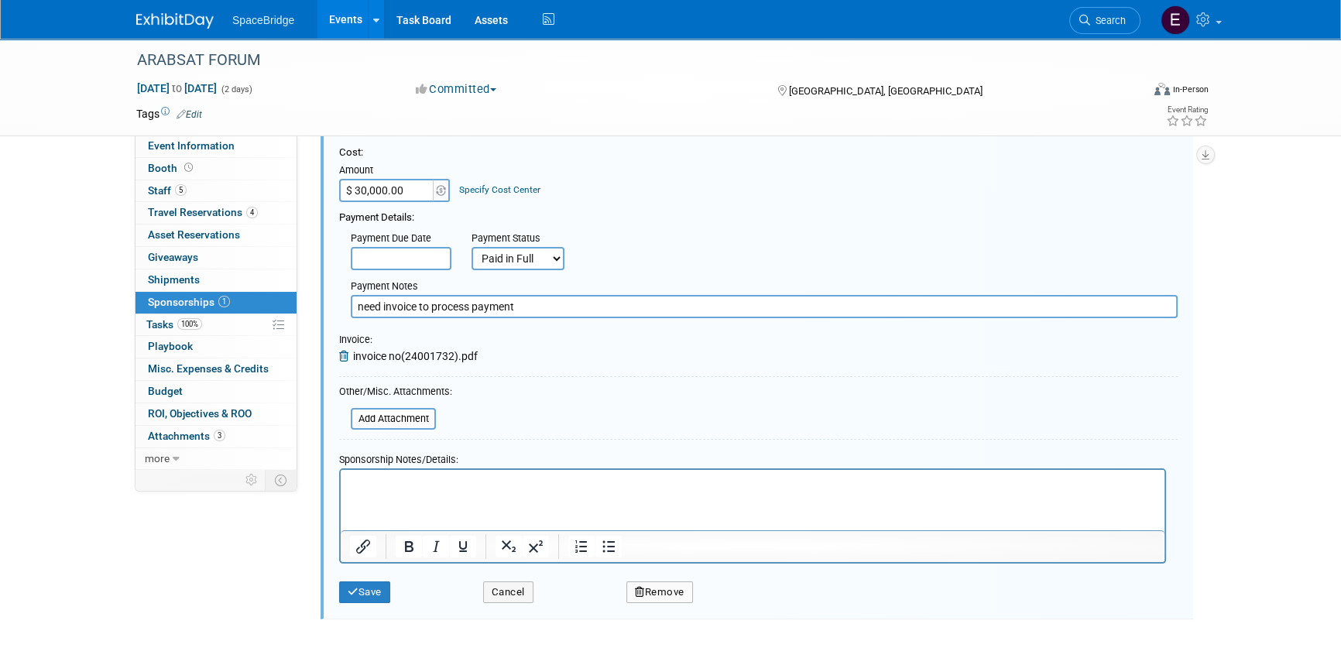
drag, startPoint x: 528, startPoint y: 300, endPoint x: 360, endPoint y: 277, distance: 169.5
click at [360, 277] on div "Payment Notes need invoice to process payment" at bounding box center [764, 296] width 850 height 44
type input "n"
click at [359, 591] on button "Save" at bounding box center [364, 592] width 51 height 22
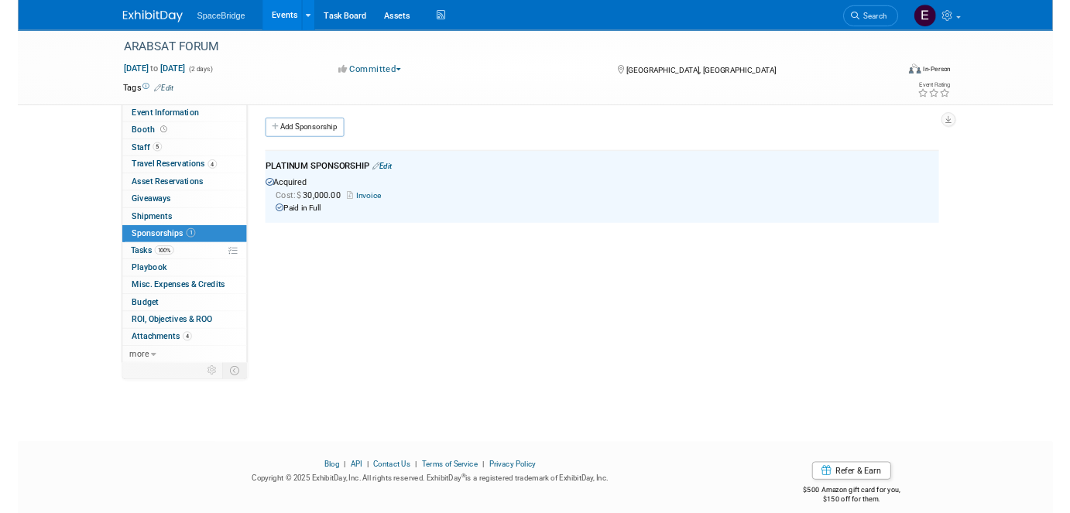
scroll to position [0, 0]
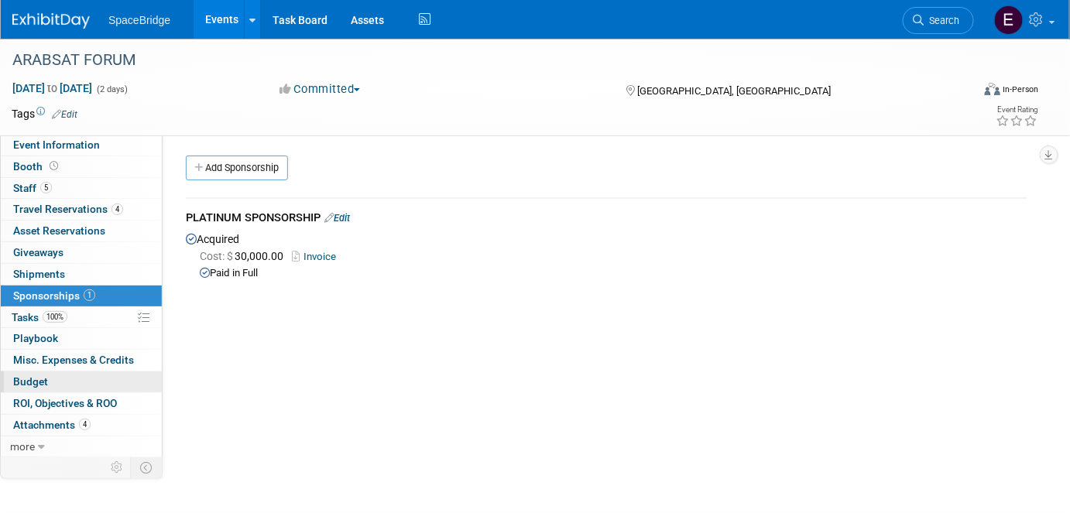
drag, startPoint x: 25, startPoint y: 386, endPoint x: 92, endPoint y: 382, distance: 67.5
click at [26, 386] on span "Budget" at bounding box center [30, 381] width 35 height 12
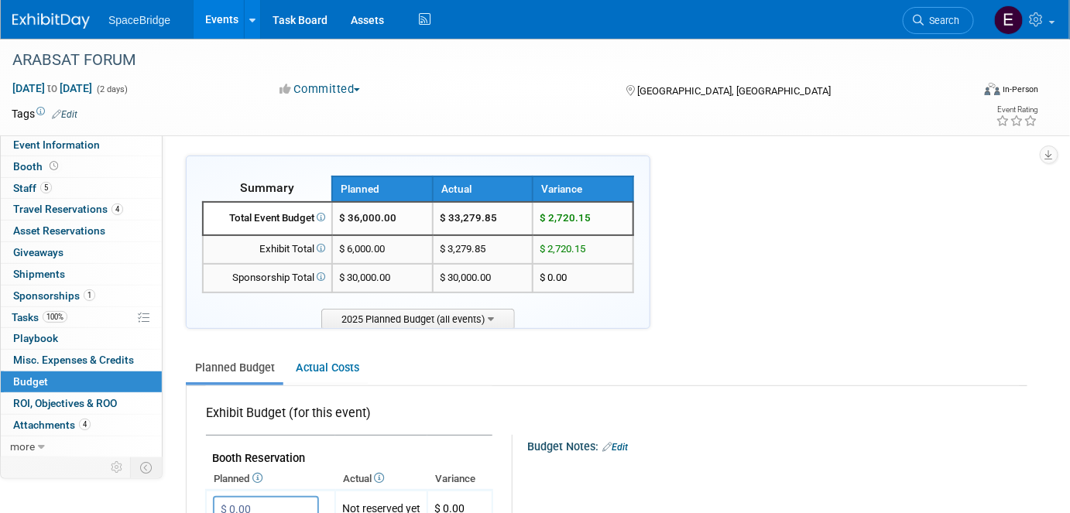
drag, startPoint x: 499, startPoint y: 221, endPoint x: 452, endPoint y: 219, distance: 47.3
click at [452, 219] on td "$ 33,279.85" at bounding box center [483, 218] width 101 height 33
copy td "33,279.85"
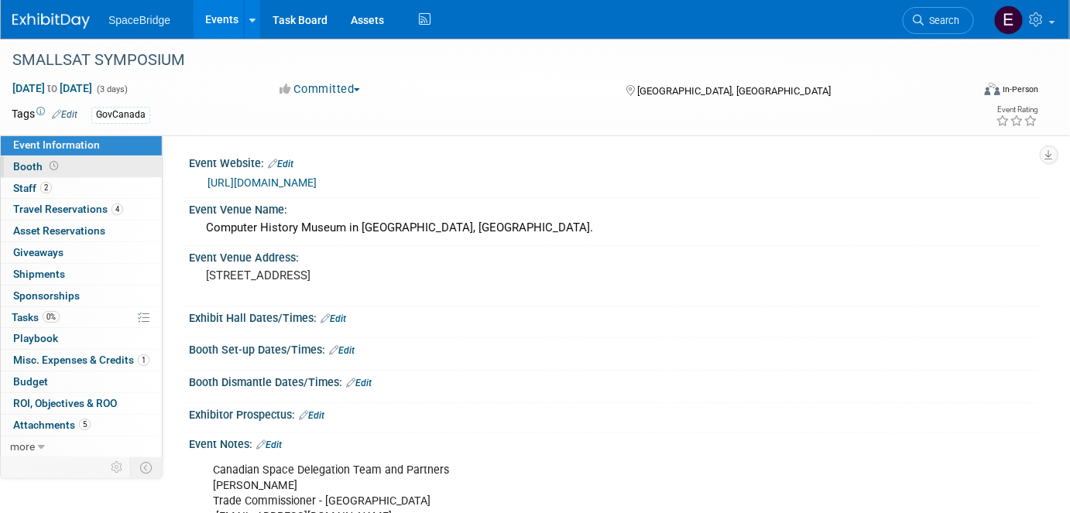
click at [43, 166] on span "Booth" at bounding box center [37, 166] width 48 height 12
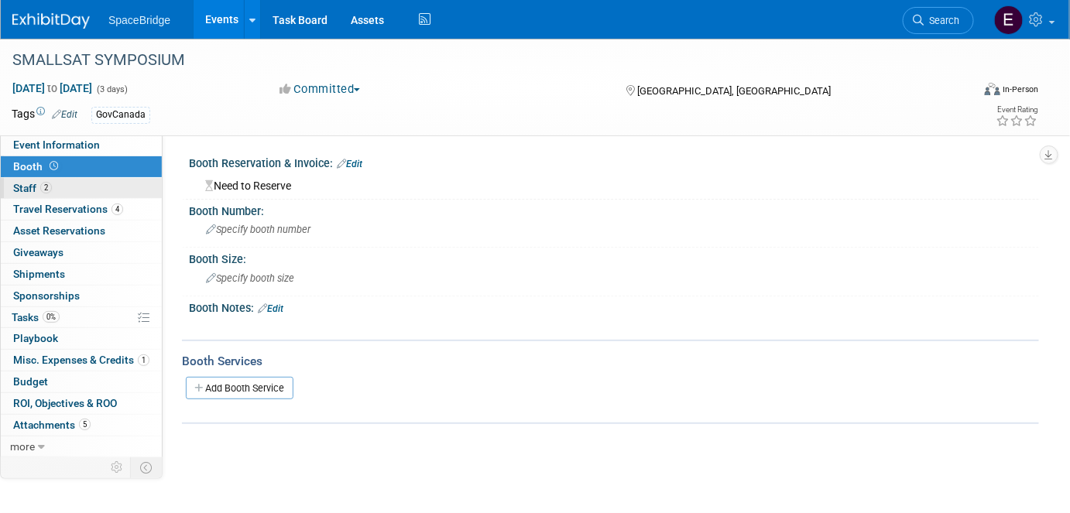
click at [39, 187] on span "Staff 2" at bounding box center [32, 188] width 39 height 12
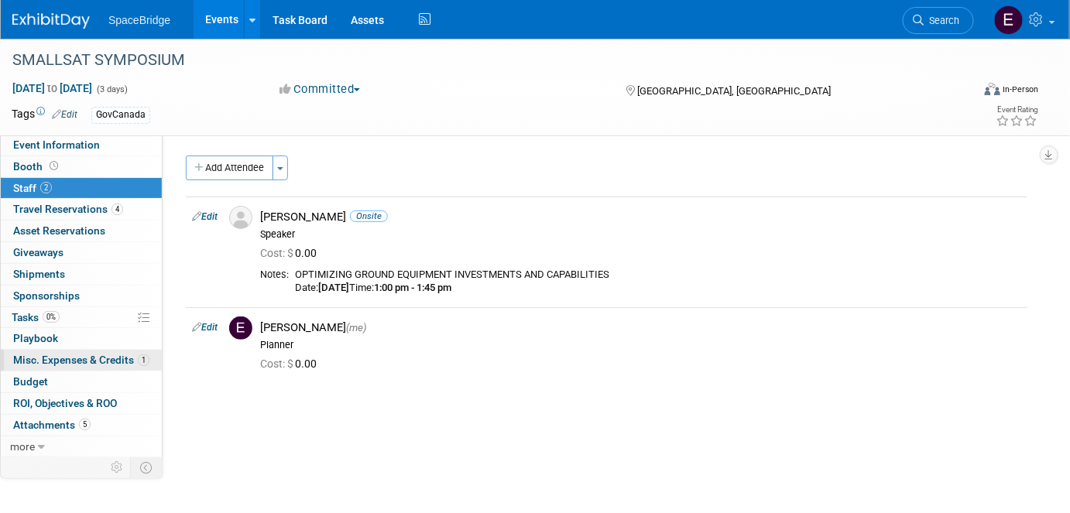
click at [67, 362] on span "Misc. Expenses & Credits 1" at bounding box center [81, 360] width 136 height 12
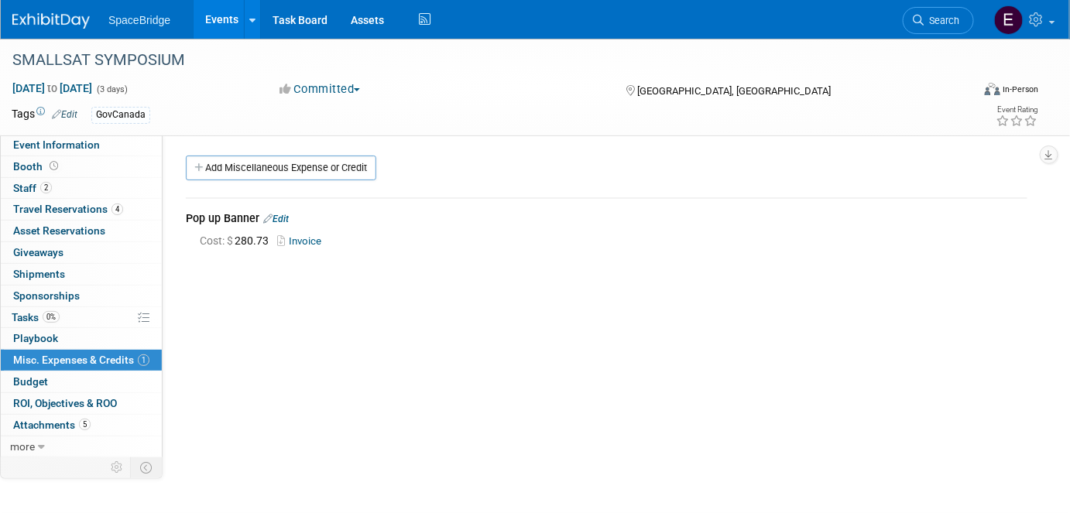
click at [79, 293] on link "0 Sponsorships 0" at bounding box center [81, 296] width 161 height 21
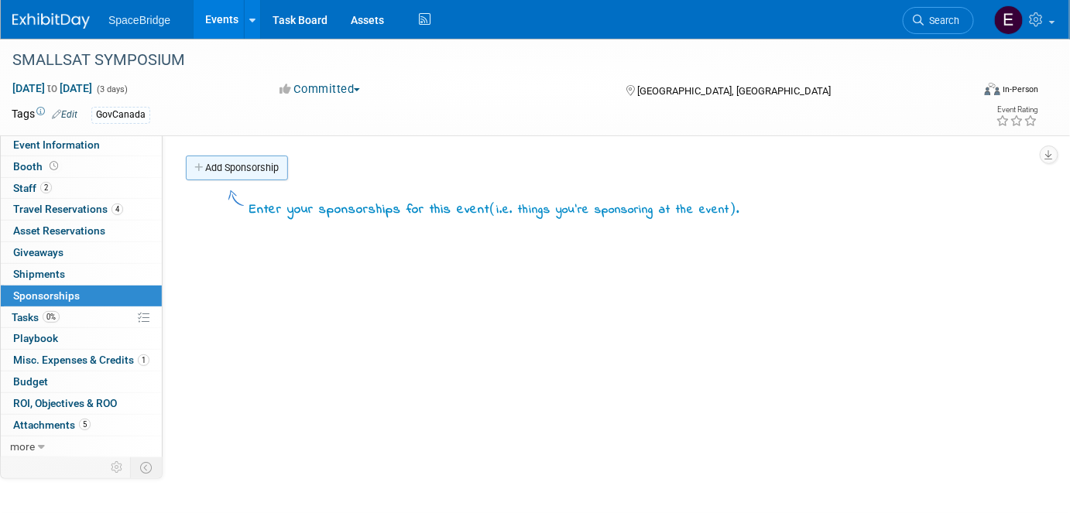
click at [245, 163] on link "Add Sponsorship" at bounding box center [237, 168] width 102 height 25
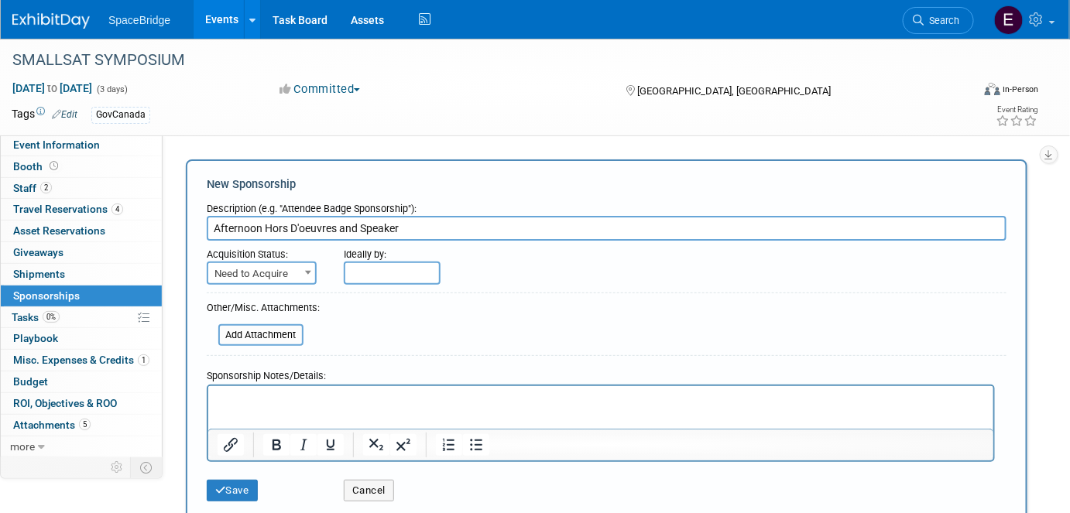
type input "Afternoon Hors D'oeuvres and Speaker"
click at [292, 276] on span "Need to Acquire" at bounding box center [261, 274] width 107 height 22
select select "2"
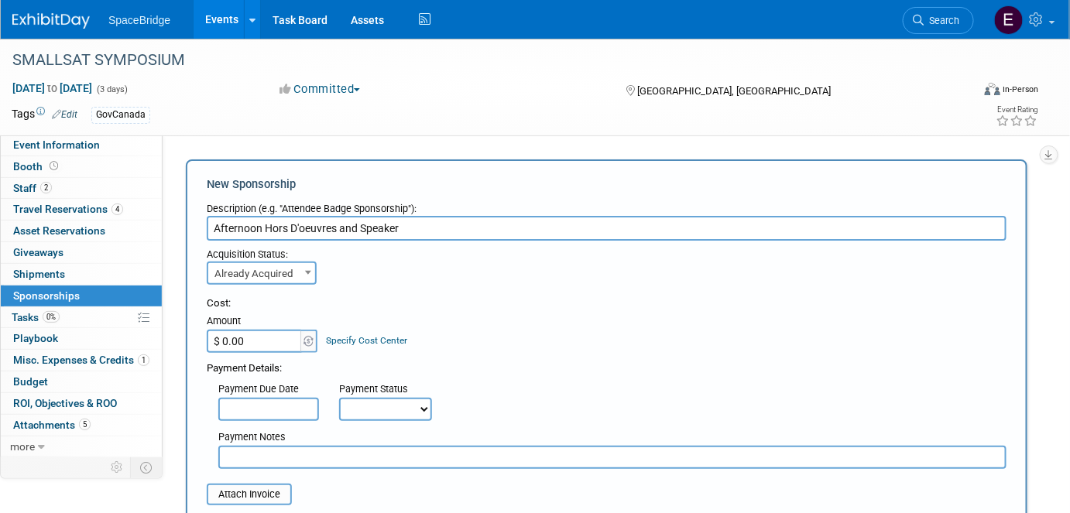
click at [264, 343] on input "$ 0.00" at bounding box center [255, 341] width 97 height 23
type input "$ 4,950.00"
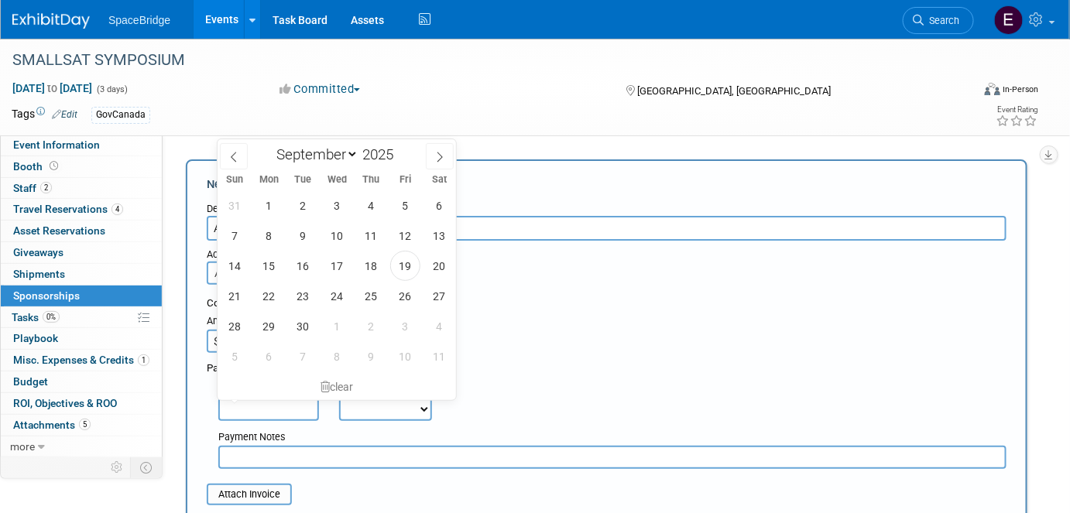
click at [304, 406] on input "text" at bounding box center [268, 409] width 101 height 23
click at [538, 393] on div "Payment Due Date Payment Status Not Paid Yet Partially Paid Paid in Full Next P…" at bounding box center [606, 398] width 823 height 45
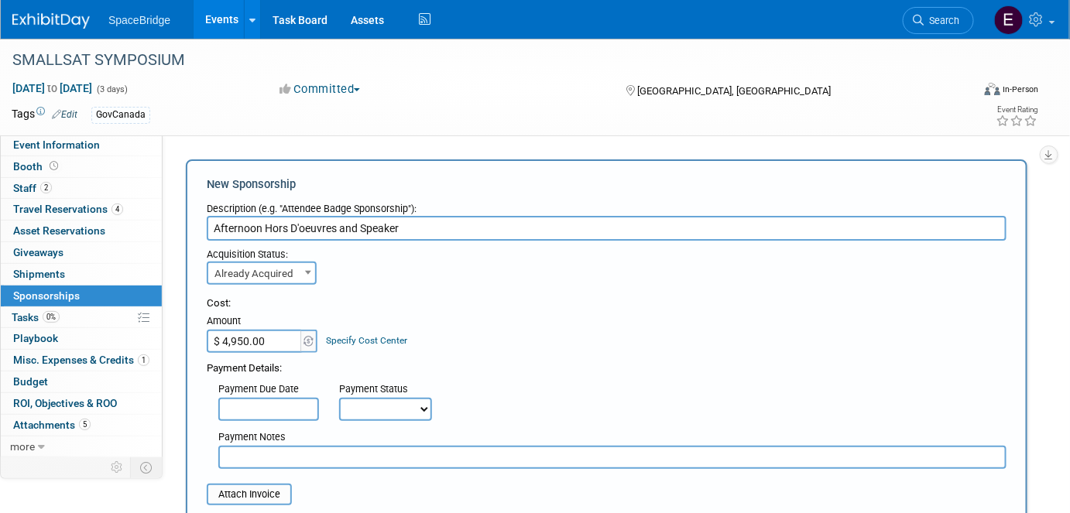
click at [387, 403] on select "Not Paid Yet Partially Paid Paid in Full" at bounding box center [385, 409] width 93 height 23
select select "1"
click at [339, 398] on select "Not Paid Yet Partially Paid Paid in Full" at bounding box center [385, 409] width 93 height 23
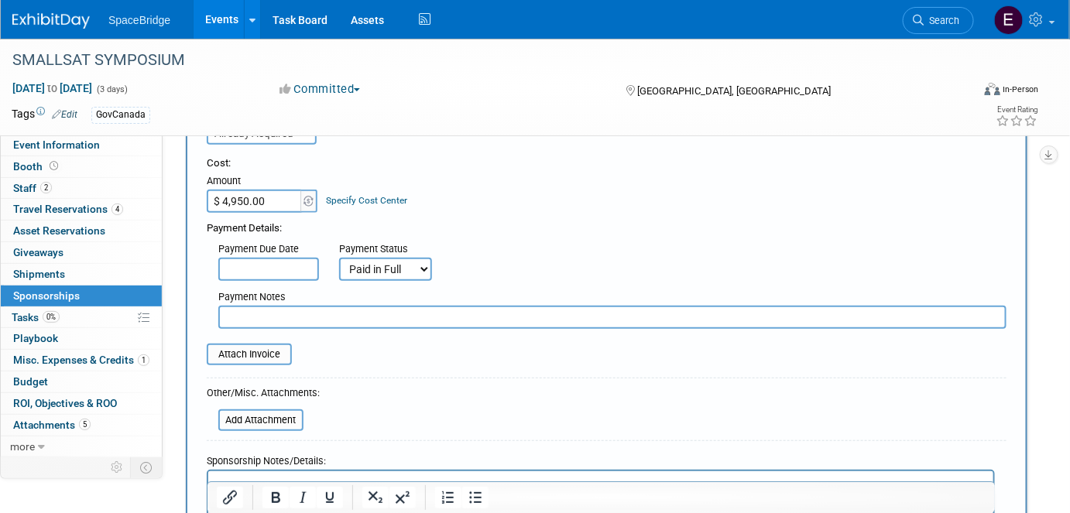
scroll to position [211, 0]
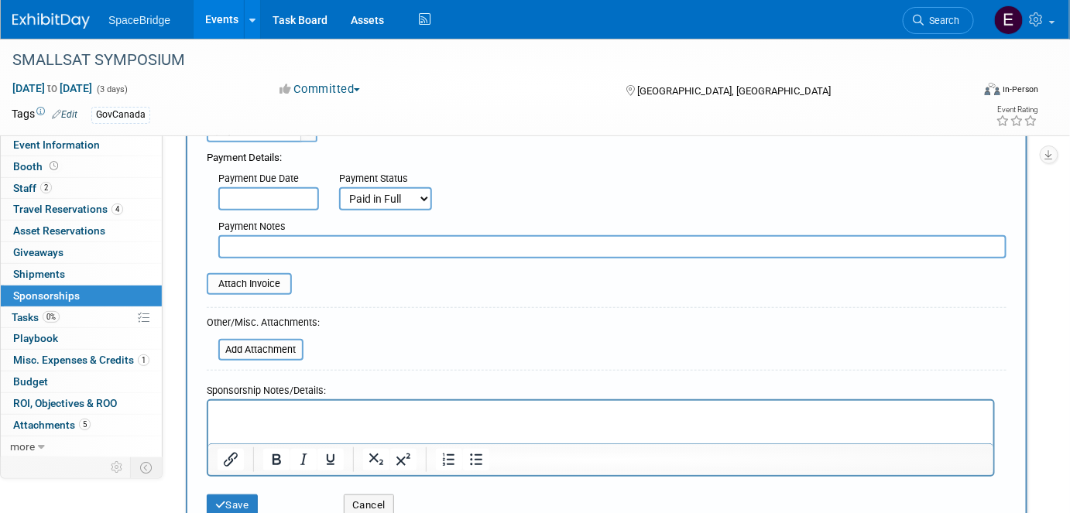
click at [257, 290] on td "Attach Invoice" at bounding box center [249, 284] width 85 height 22
click at [254, 278] on input "file" at bounding box center [198, 284] width 184 height 19
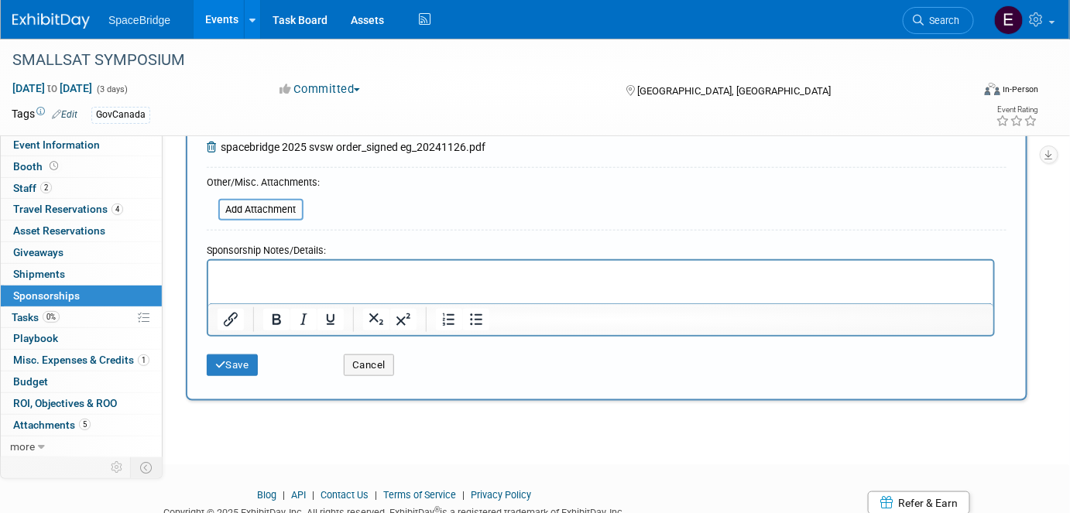
scroll to position [415, 0]
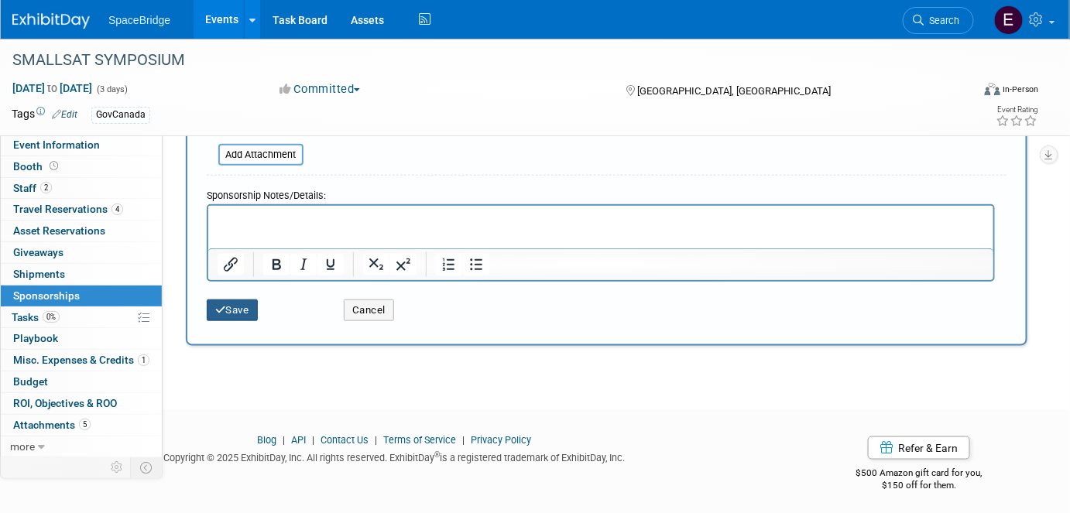
click at [238, 308] on button "Save" at bounding box center [232, 311] width 51 height 22
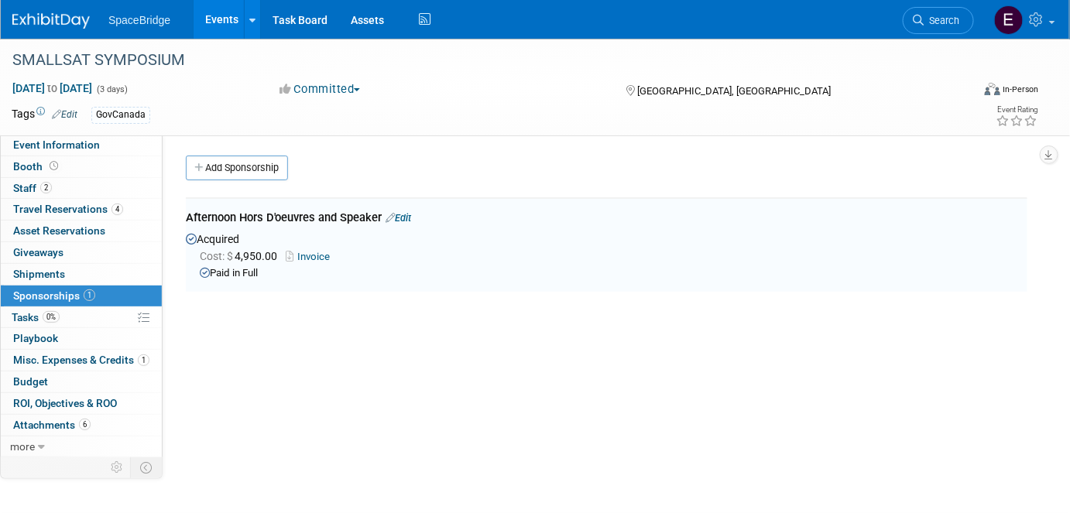
scroll to position [0, 0]
click at [93, 356] on span "Misc. Expenses & Credits 1" at bounding box center [81, 360] width 136 height 12
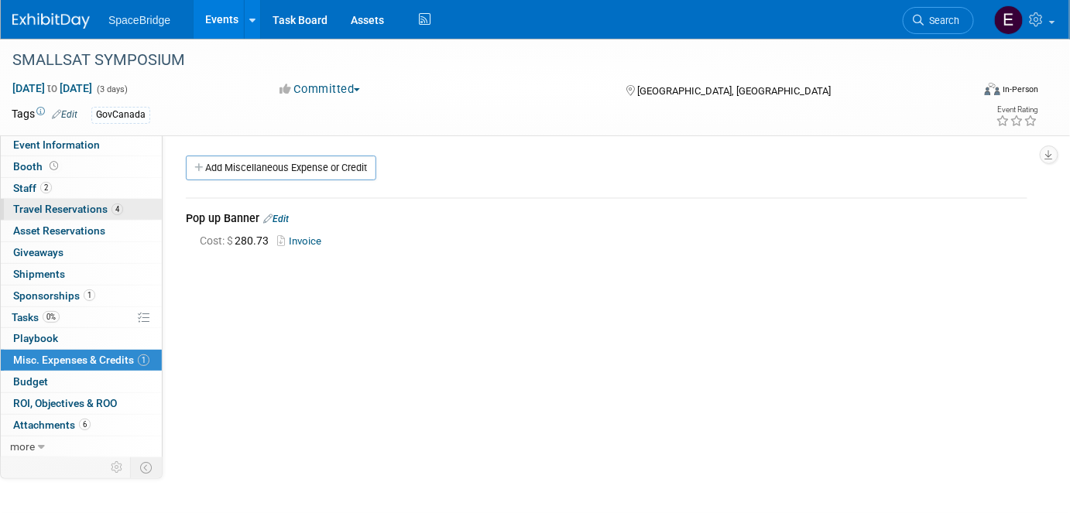
click at [46, 209] on span "Travel Reservations 4" at bounding box center [68, 209] width 110 height 12
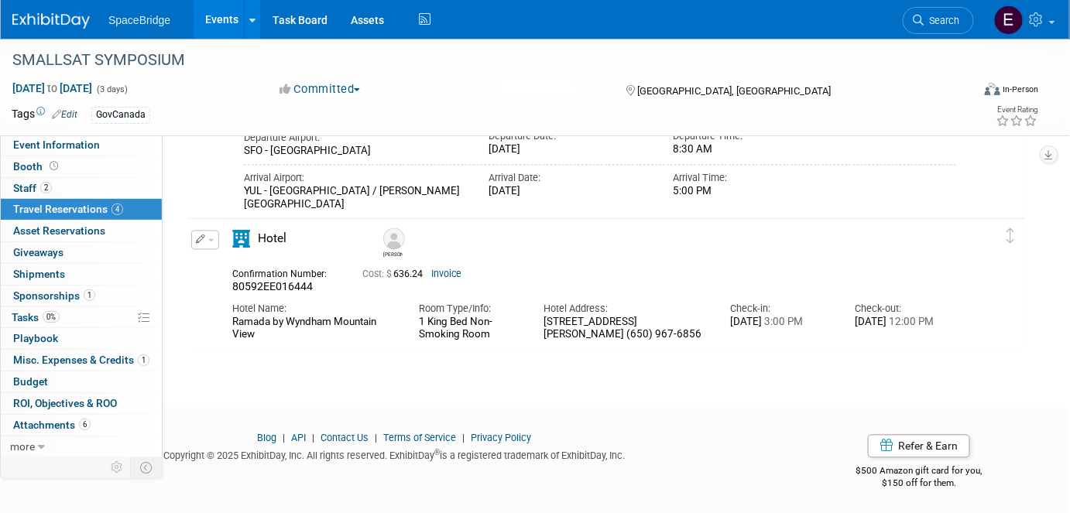
scroll to position [886, 0]
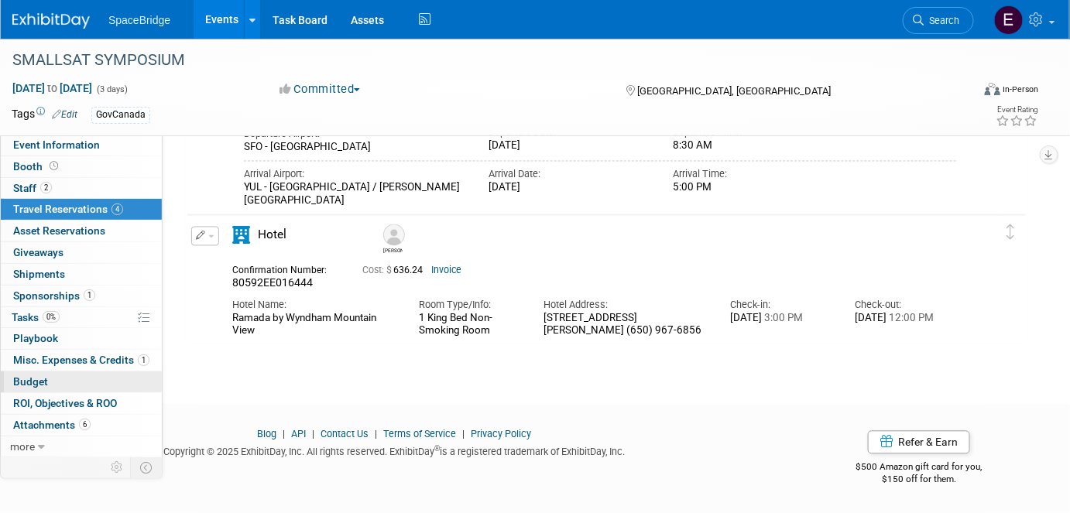
click at [32, 376] on span "Budget" at bounding box center [30, 381] width 35 height 12
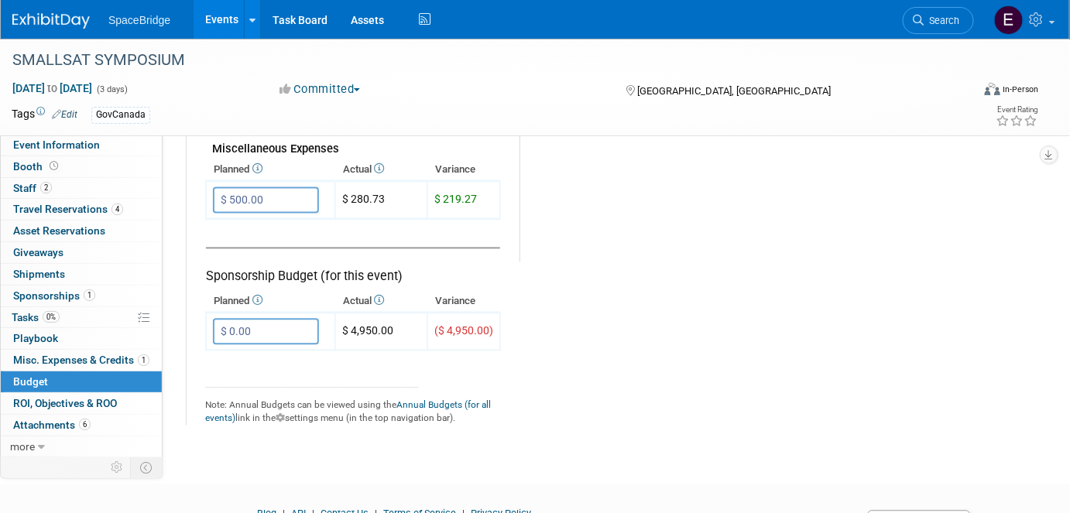
scroll to position [985, 0]
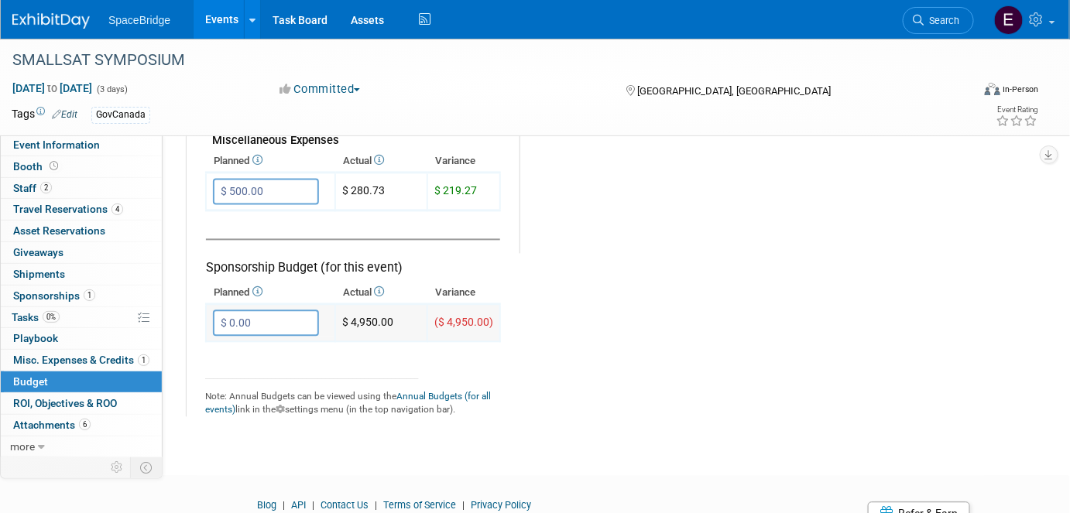
click at [276, 314] on input "$ 0.00" at bounding box center [266, 323] width 106 height 26
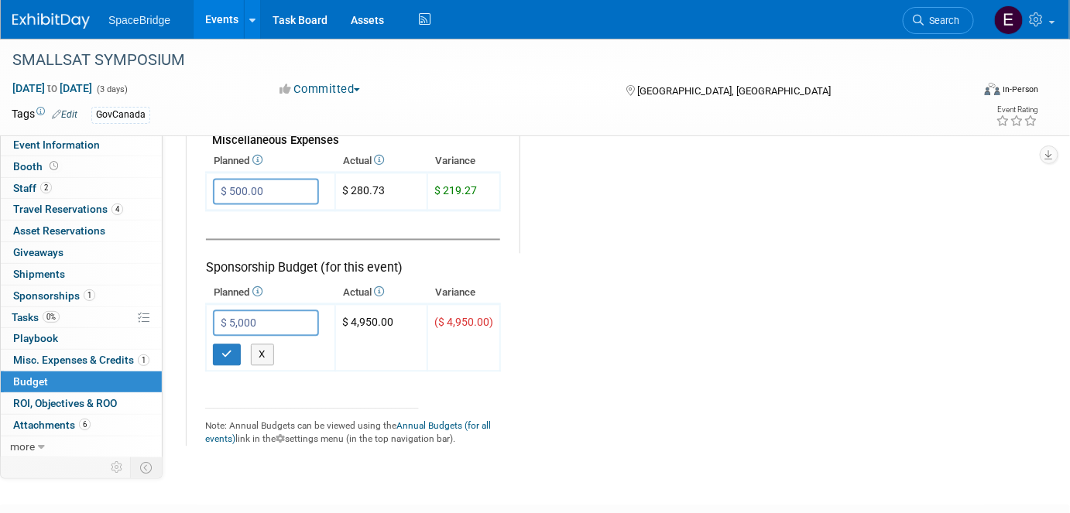
type input "$ 5,000.00"
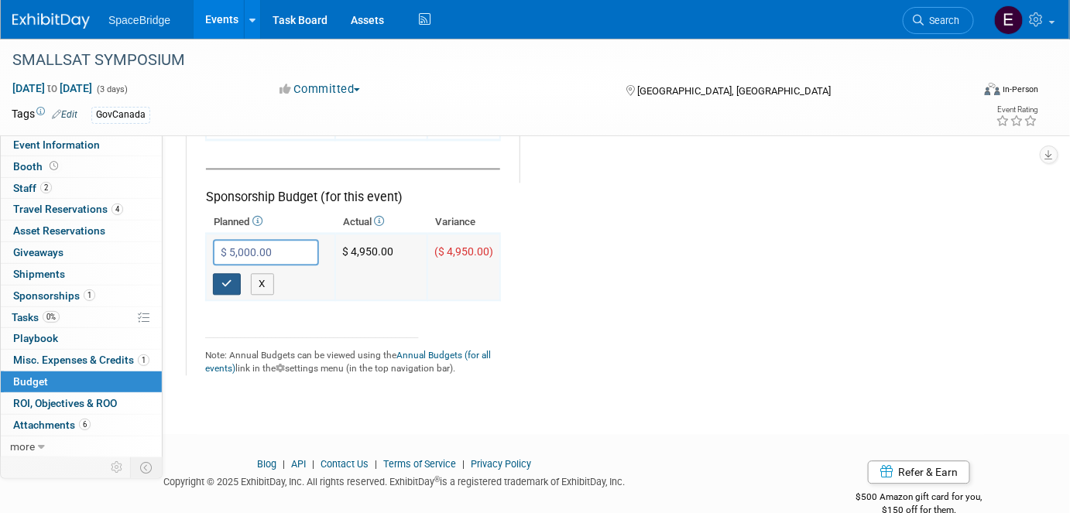
click at [218, 273] on button "button" at bounding box center [227, 284] width 28 height 22
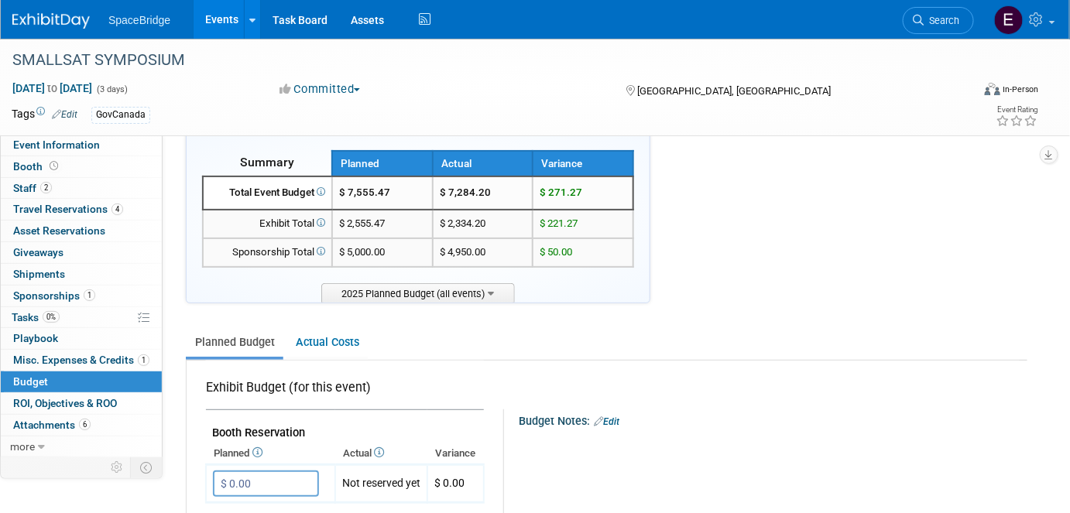
scroll to position [0, 0]
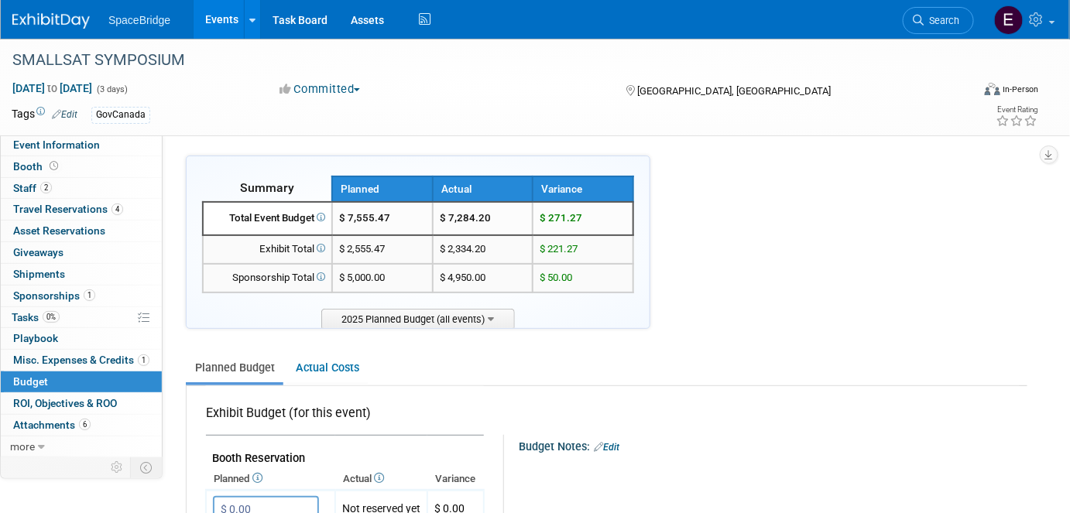
drag, startPoint x: 38, startPoint y: 19, endPoint x: 47, endPoint y: 24, distance: 10.8
click at [38, 19] on img at bounding box center [50, 20] width 77 height 15
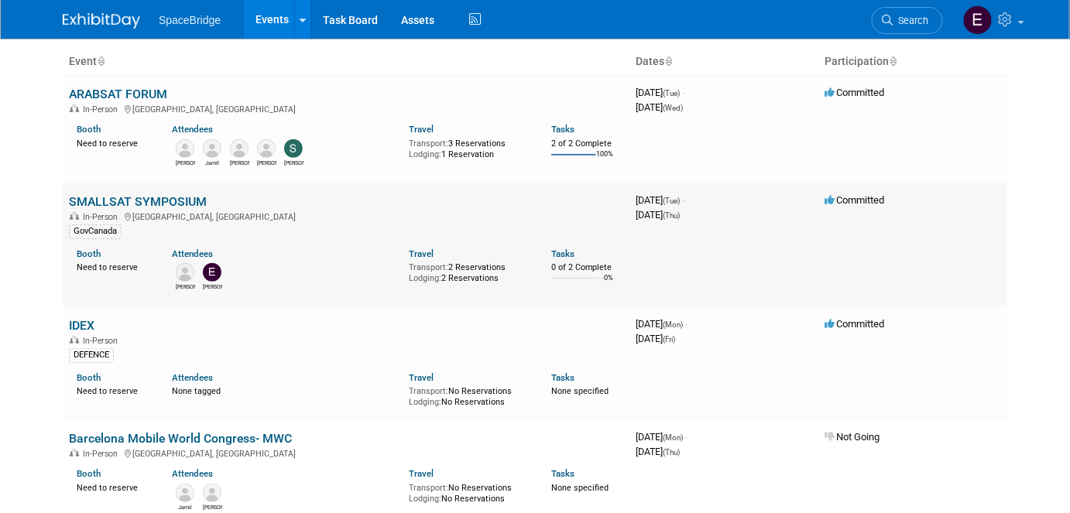
scroll to position [140, 0]
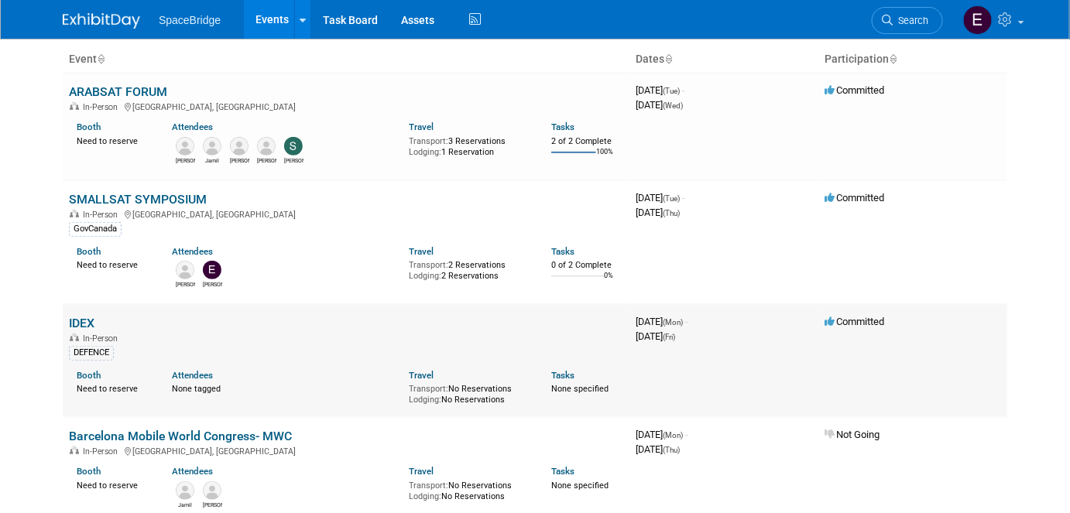
click at [84, 318] on link "IDEX" at bounding box center [82, 323] width 26 height 15
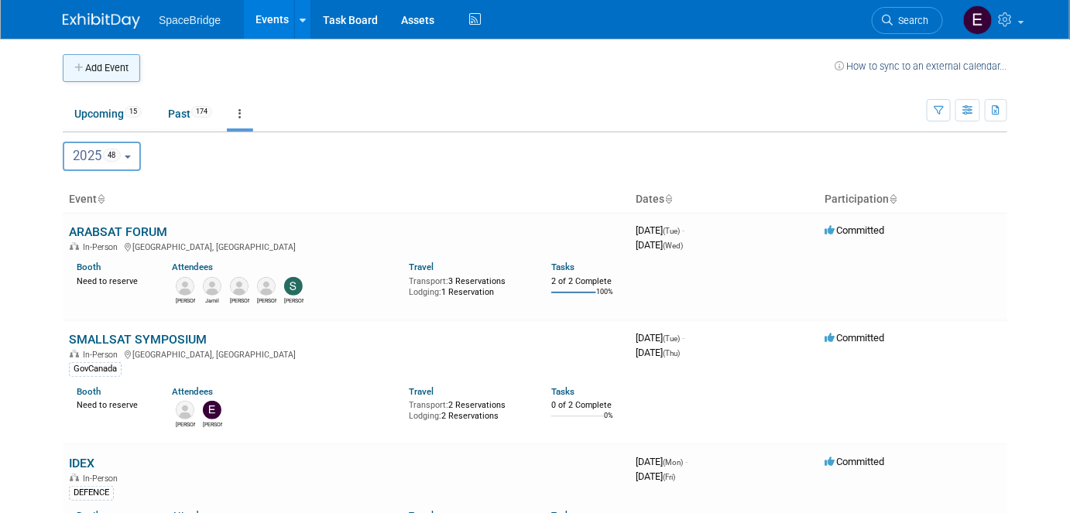
click at [111, 67] on button "Add Event" at bounding box center [101, 68] width 77 height 28
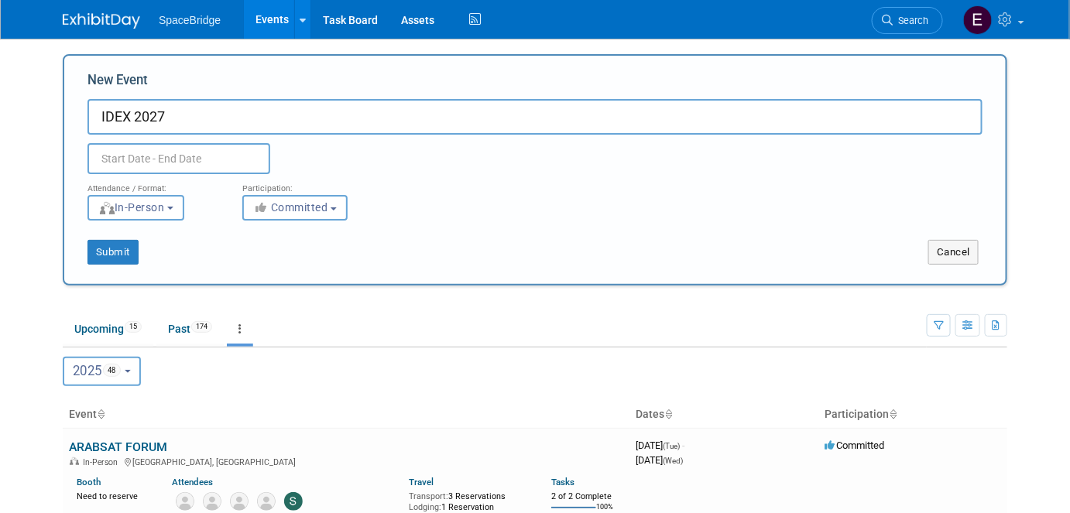
type input "IDEX 2027"
click at [174, 162] on input "text" at bounding box center [178, 158] width 183 height 31
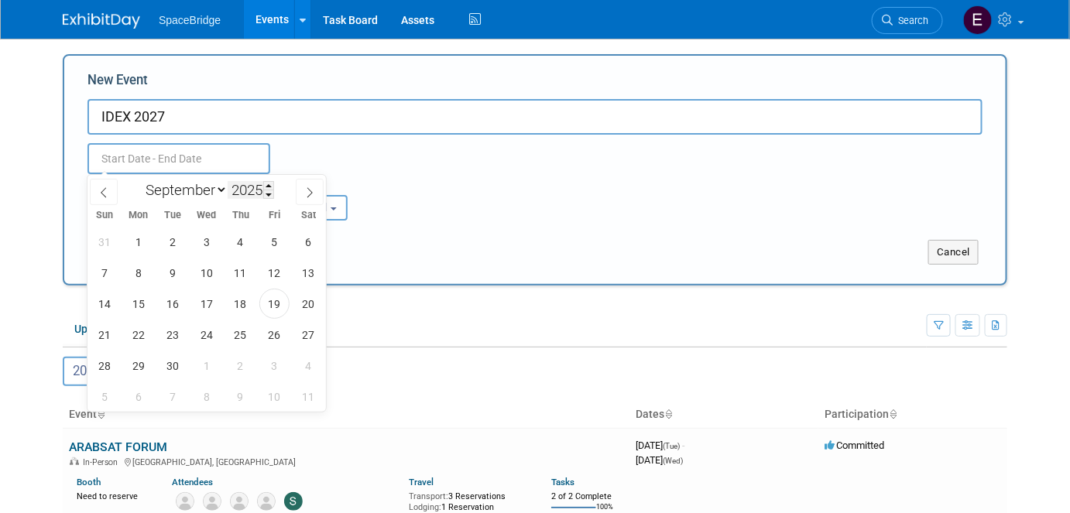
click at [255, 187] on input "2025" at bounding box center [251, 190] width 46 height 18
click at [268, 195] on span at bounding box center [268, 194] width 11 height 9
click at [268, 186] on span at bounding box center [268, 185] width 11 height 9
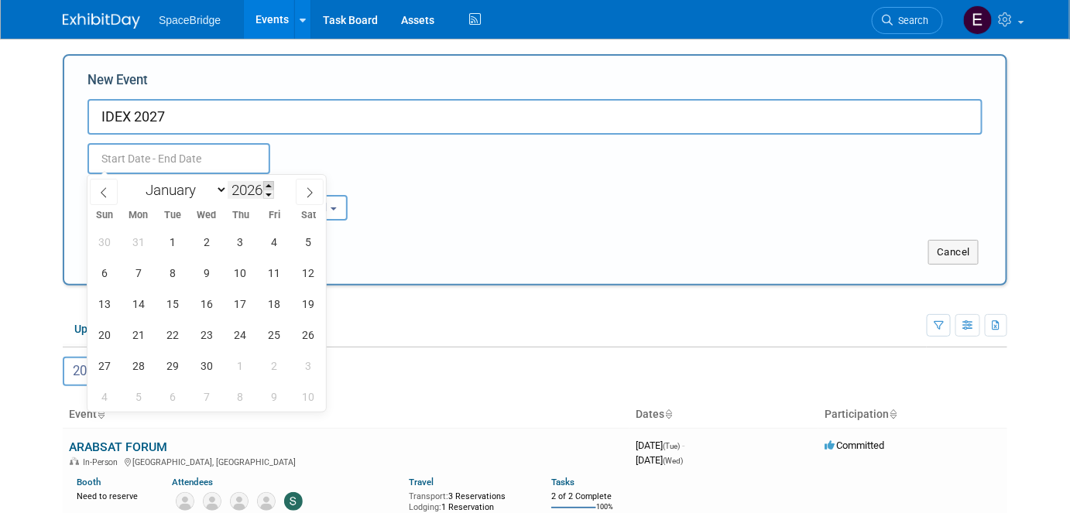
type input "2027"
click at [183, 194] on select "January February March April May June July August September October November De…" at bounding box center [183, 189] width 89 height 19
select select "0"
click at [139, 180] on select "January February March April May June July August September October November De…" at bounding box center [183, 189] width 89 height 19
click at [142, 368] on span "25" at bounding box center [138, 366] width 30 height 30
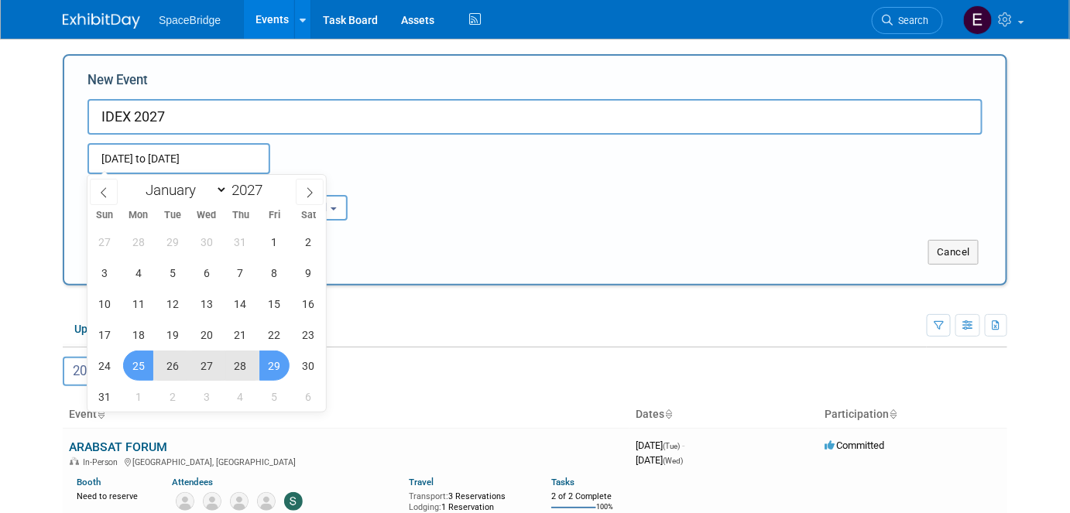
click at [279, 368] on span "29" at bounding box center [274, 366] width 30 height 30
type input "[DATE] to [DATE]"
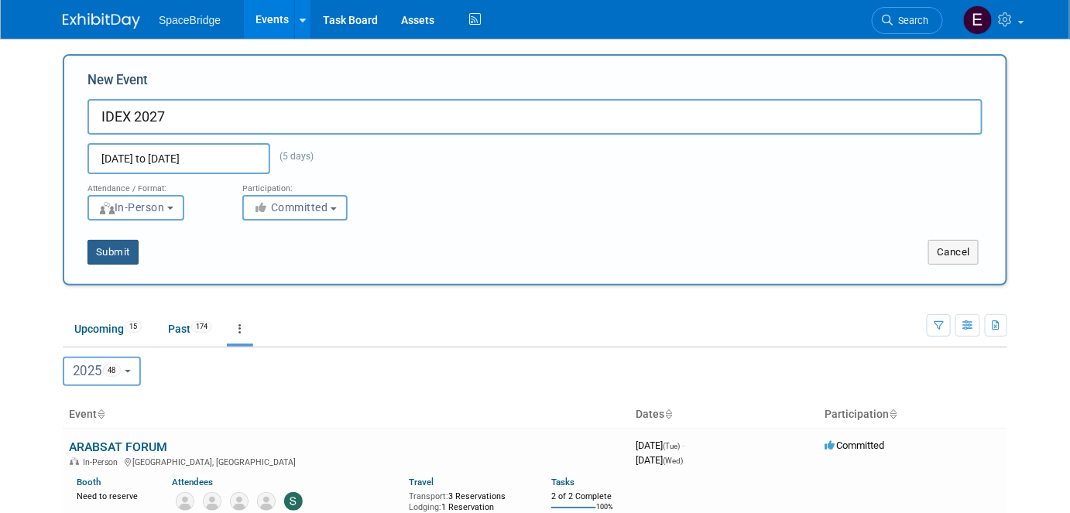
click at [113, 250] on button "Submit" at bounding box center [112, 252] width 51 height 25
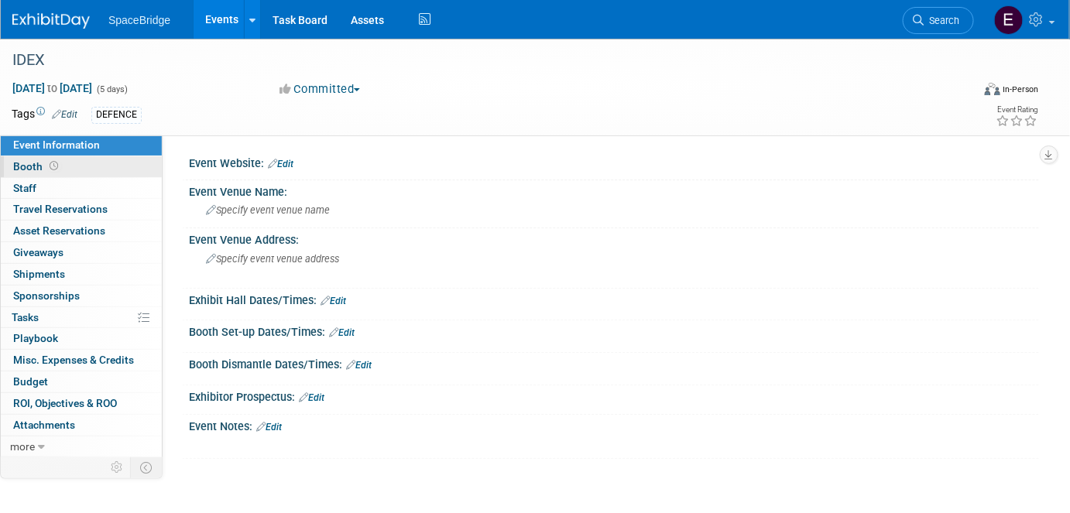
click at [39, 167] on span "Booth" at bounding box center [37, 166] width 48 height 12
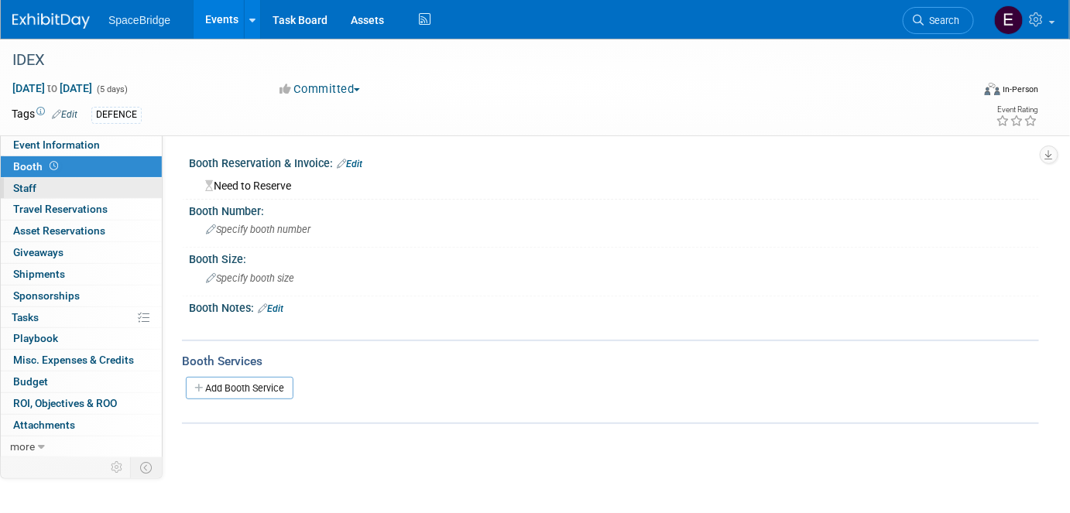
click at [44, 190] on link "0 Staff 0" at bounding box center [81, 188] width 161 height 21
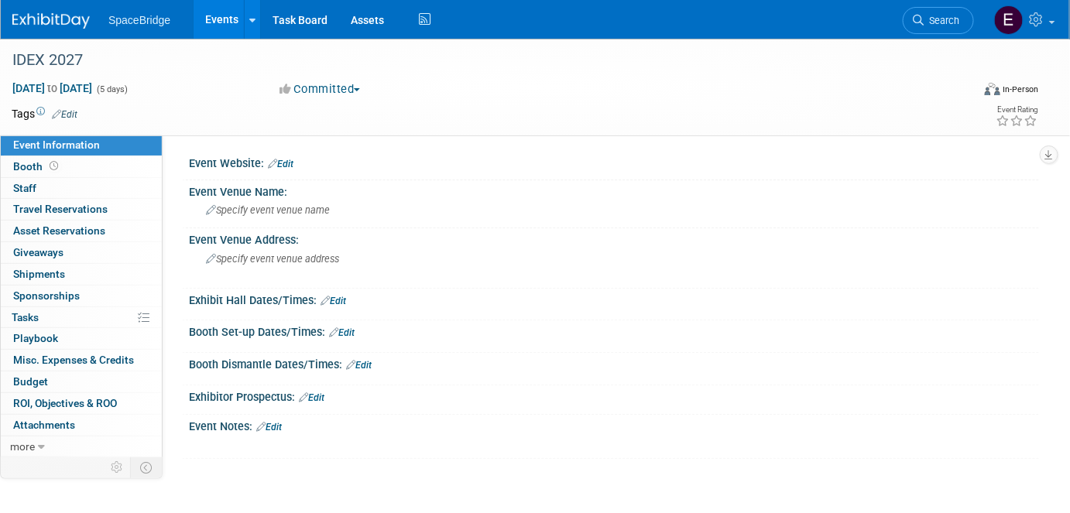
click at [279, 166] on link "Edit" at bounding box center [281, 164] width 26 height 11
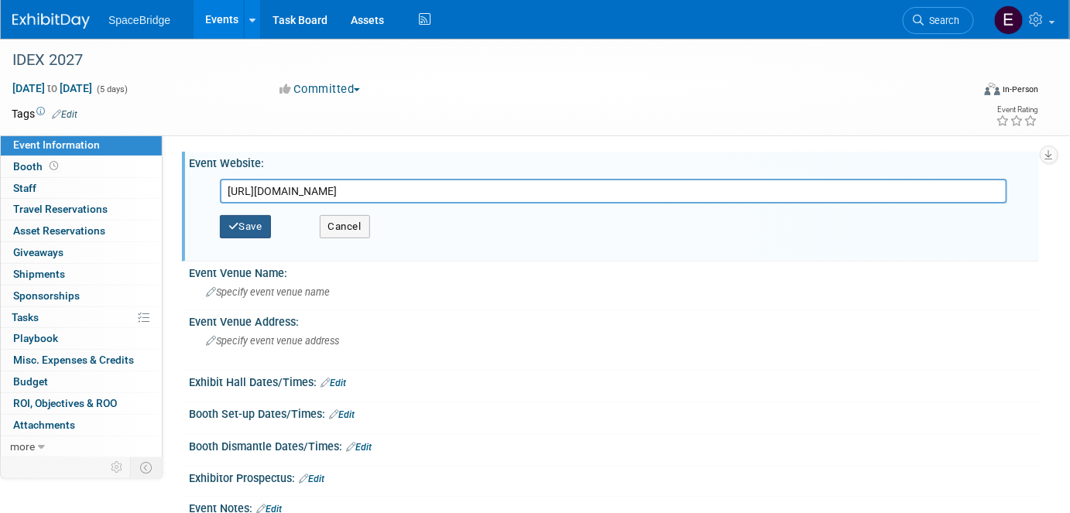
type input "[URL][DOMAIN_NAME]"
click at [239, 228] on button "Save" at bounding box center [245, 226] width 51 height 23
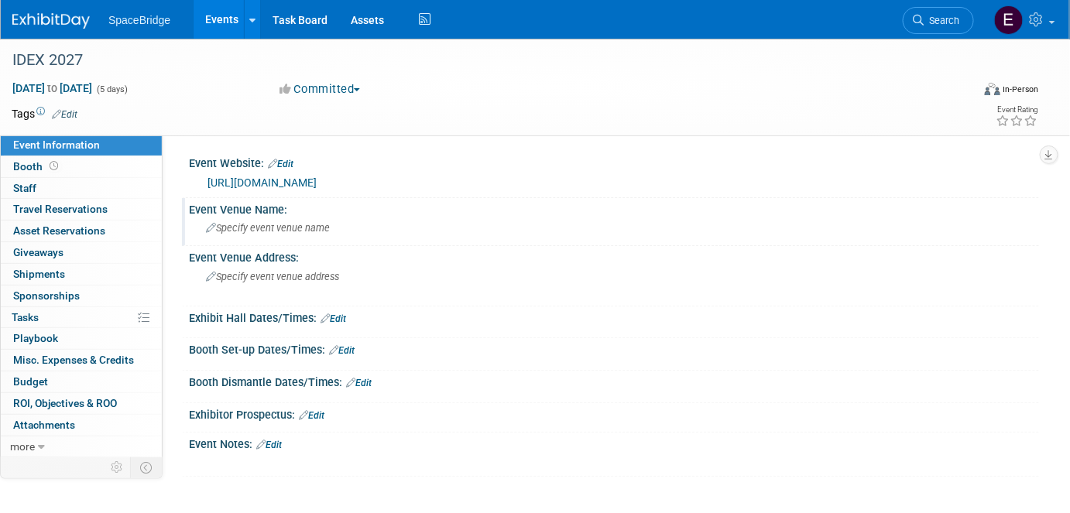
click at [296, 232] on span "Specify event venue name" at bounding box center [268, 228] width 124 height 12
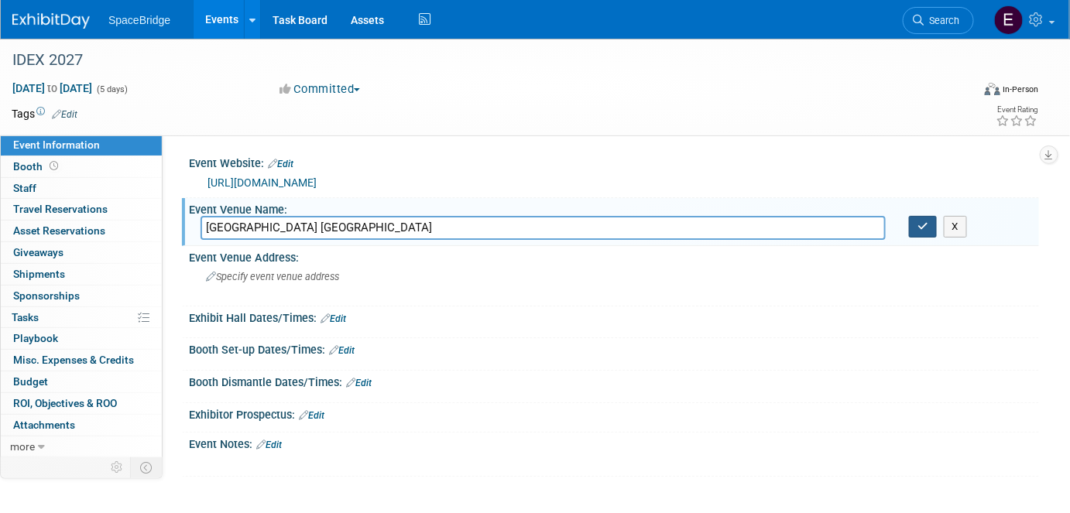
type input "[GEOGRAPHIC_DATA] [GEOGRAPHIC_DATA]"
click at [918, 225] on icon "button" at bounding box center [922, 226] width 11 height 10
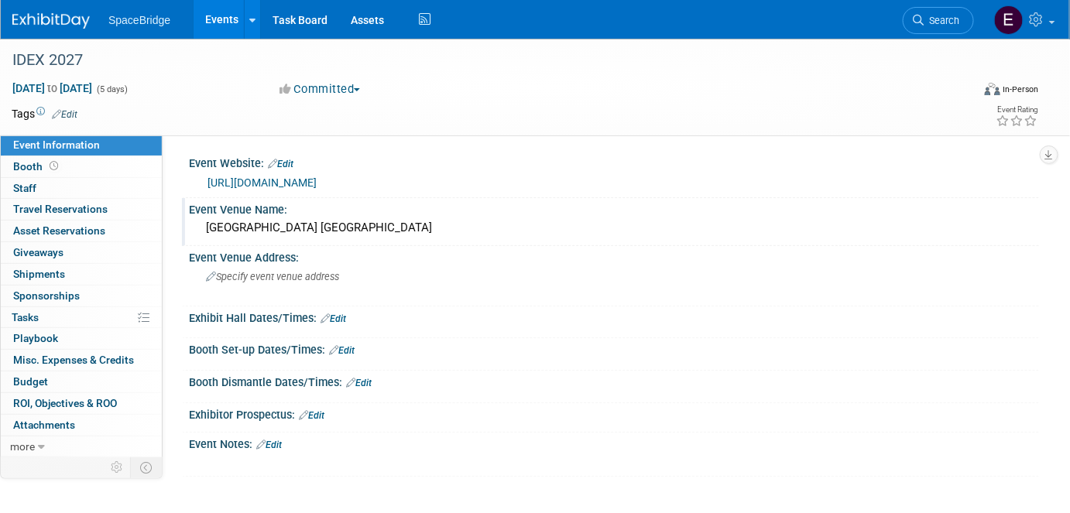
click at [50, 26] on img at bounding box center [50, 20] width 77 height 15
